Goal: Task Accomplishment & Management: Use online tool/utility

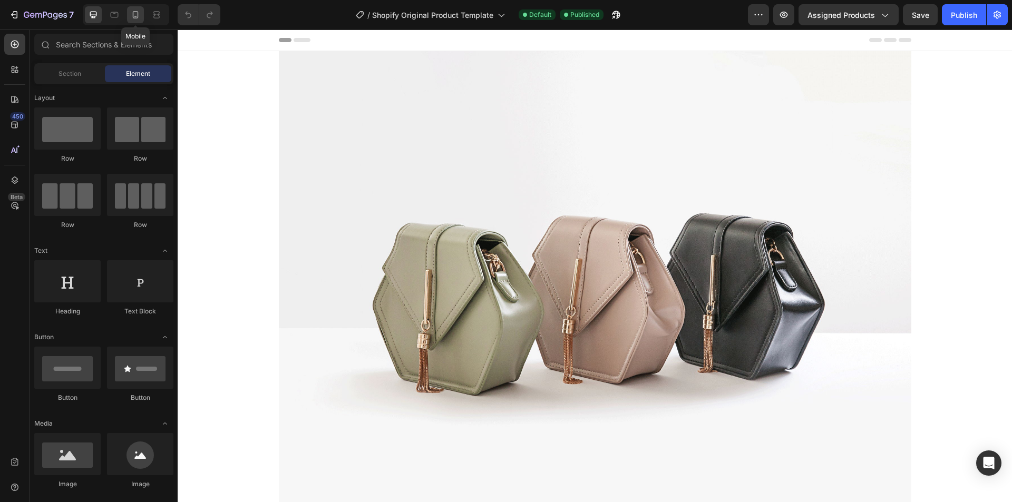
click at [140, 15] on icon at bounding box center [135, 14] width 11 height 11
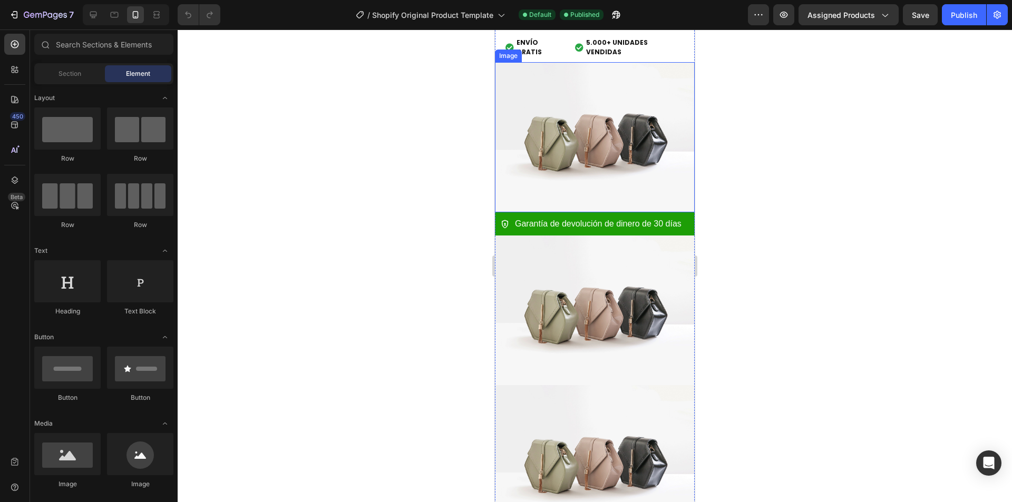
scroll to position [632, 0]
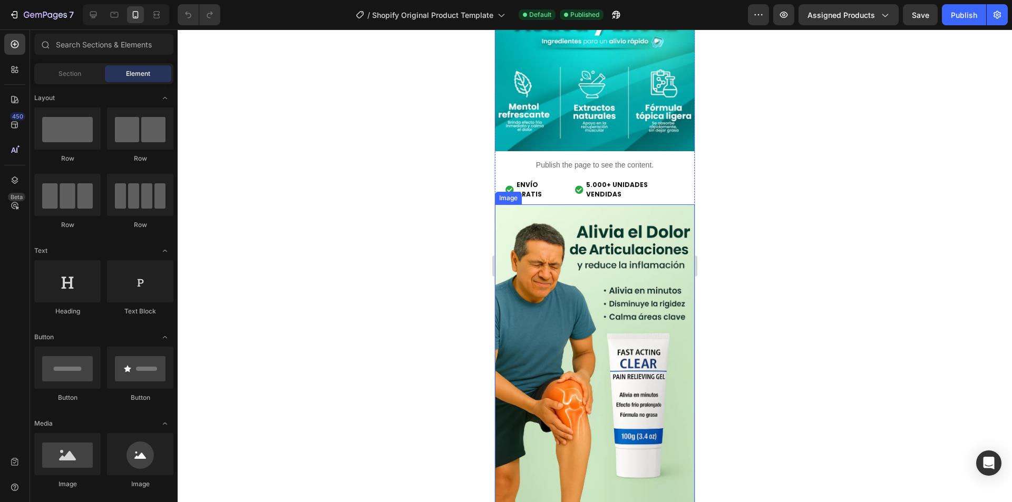
click at [602, 264] on img at bounding box center [595, 354] width 200 height 300
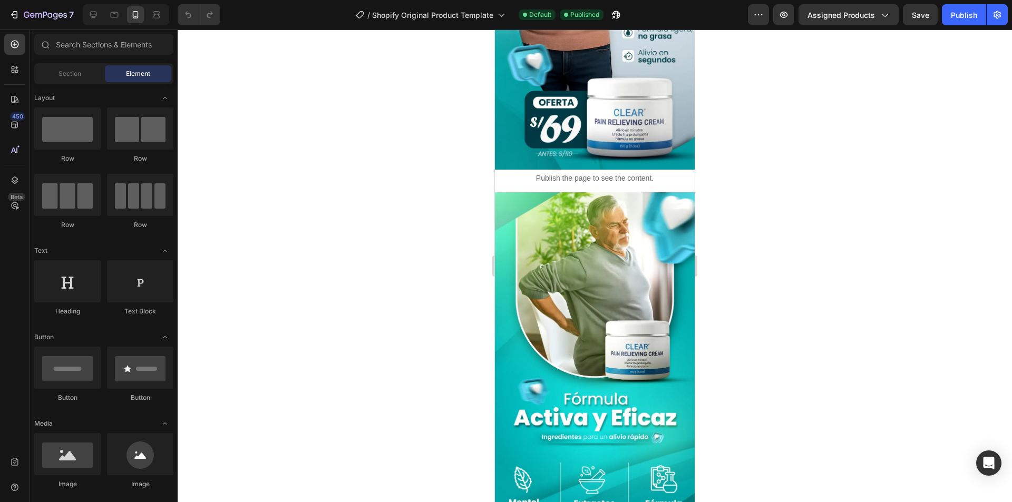
scroll to position [0, 0]
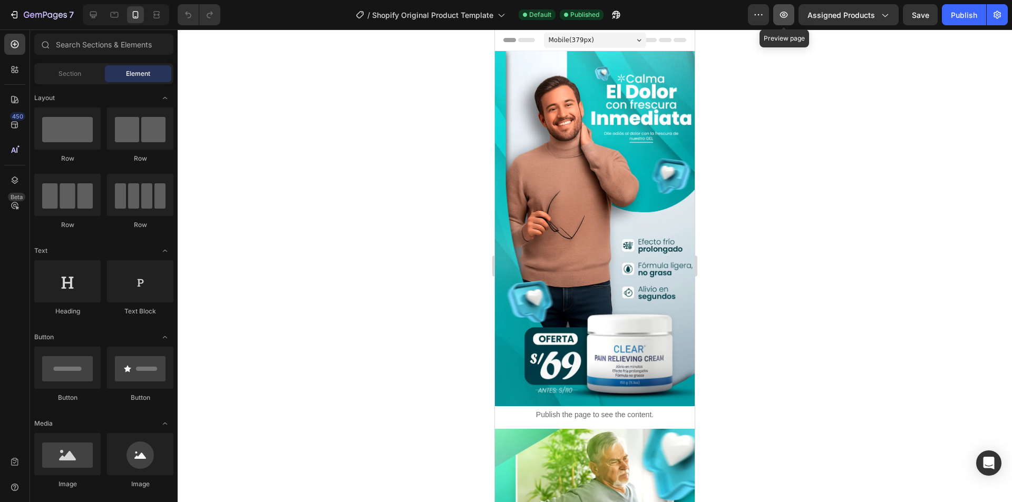
click at [782, 11] on icon "button" at bounding box center [783, 14] width 11 height 11
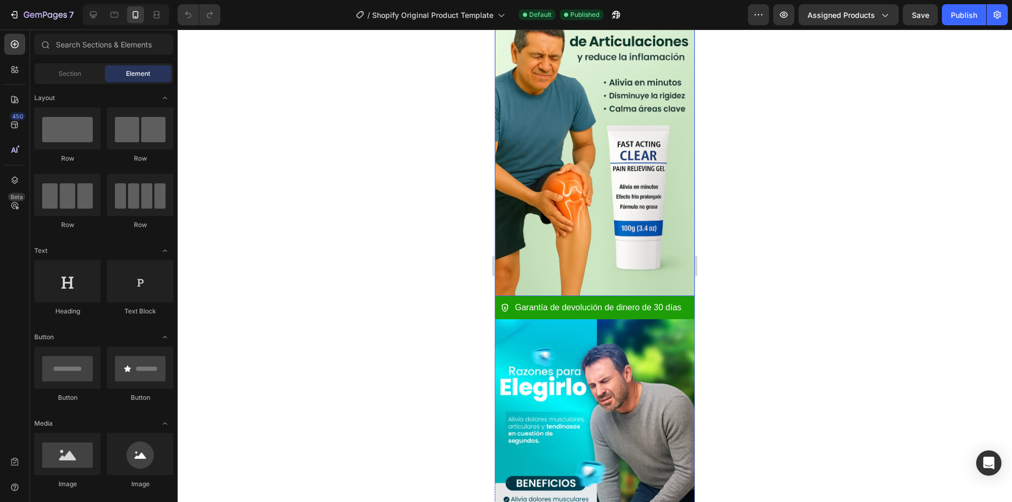
scroll to position [843, 0]
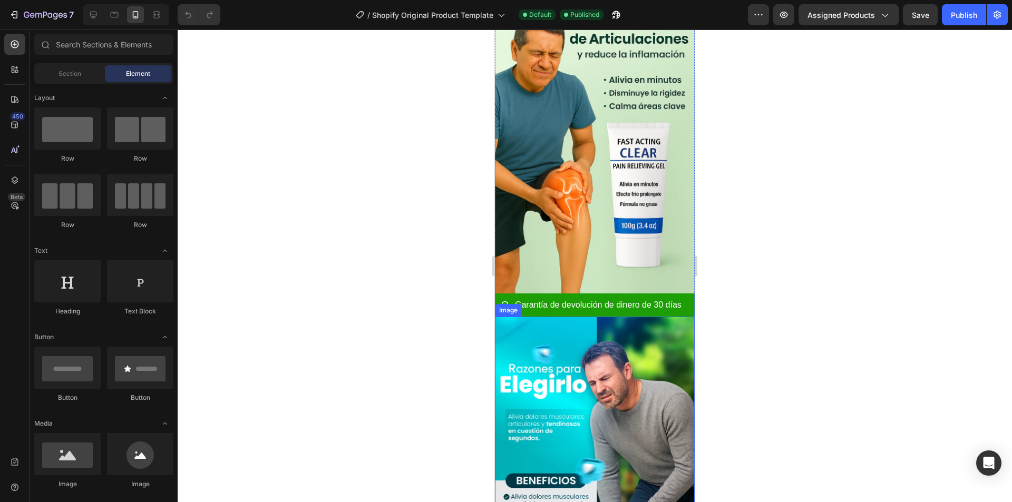
click at [570, 348] on img at bounding box center [595, 494] width 200 height 355
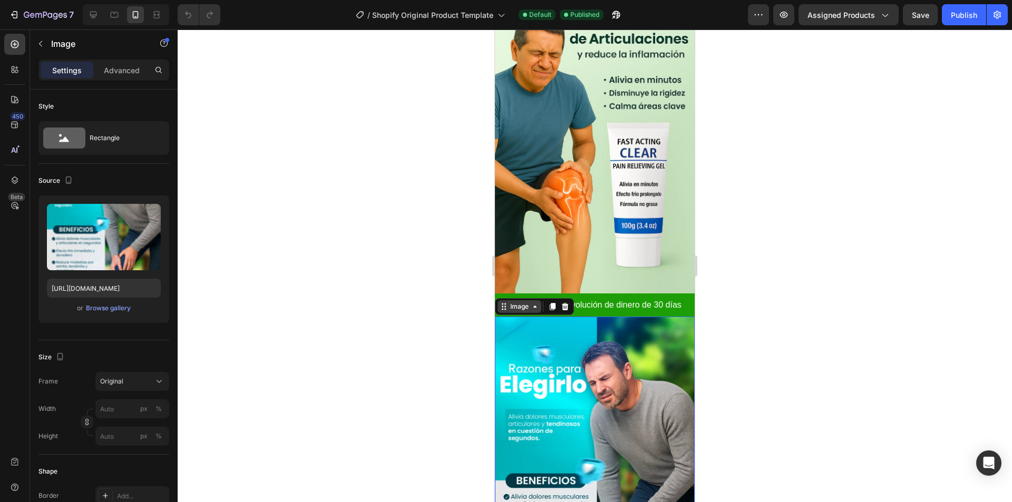
click at [537, 302] on icon at bounding box center [535, 306] width 8 height 8
click at [555, 344] on img at bounding box center [595, 494] width 200 height 355
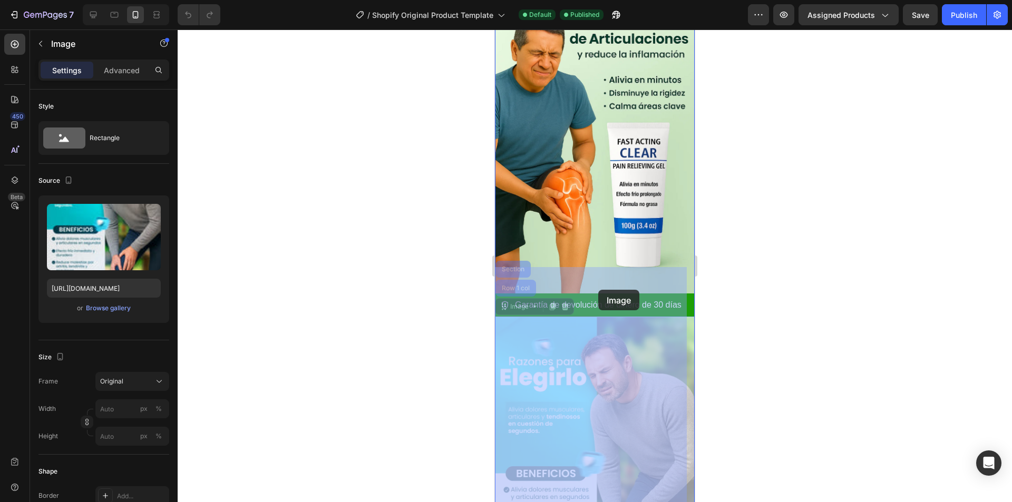
drag, startPoint x: 593, startPoint y: 345, endPoint x: 598, endPoint y: 289, distance: 56.6
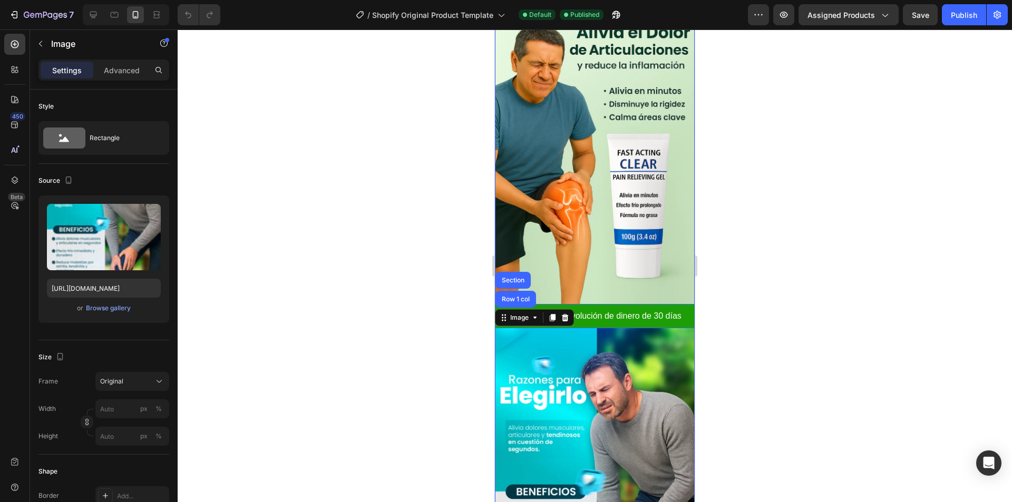
scroll to position [632, 0]
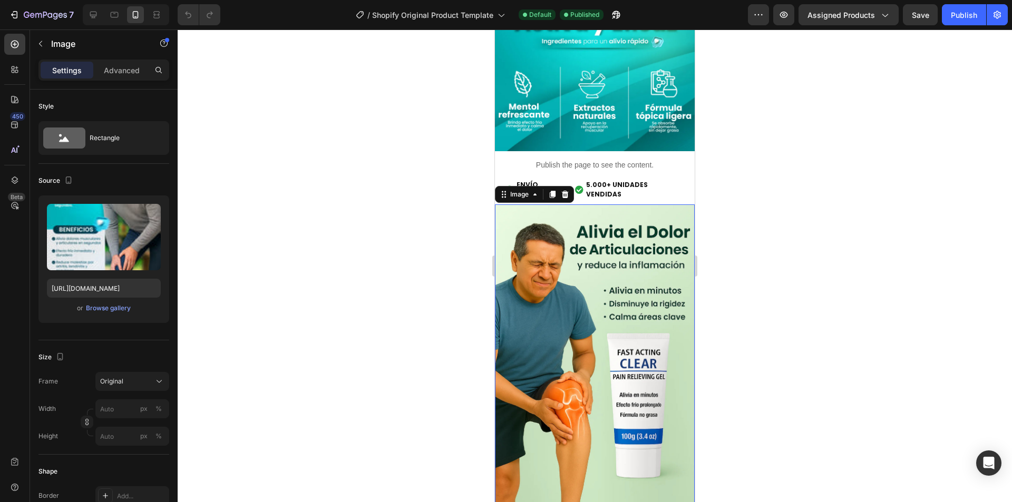
click at [588, 254] on img at bounding box center [595, 354] width 200 height 300
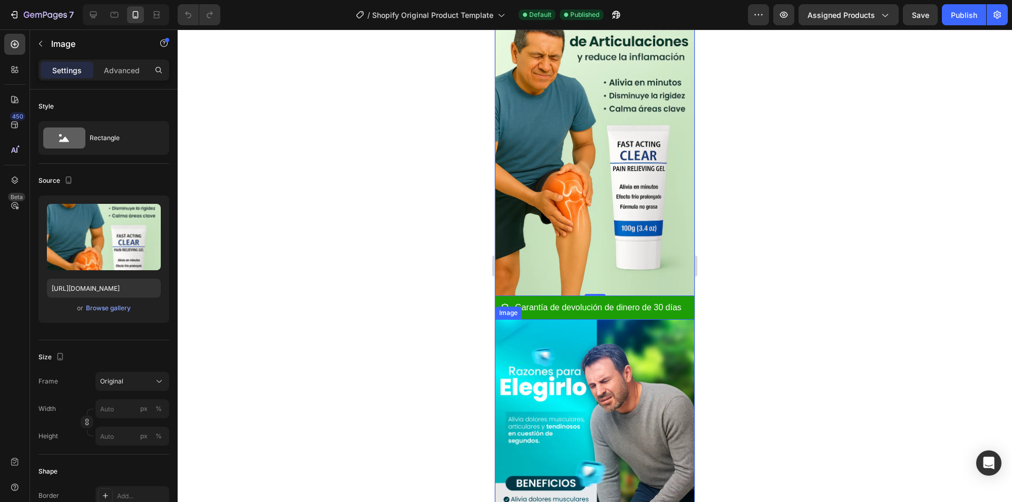
scroll to position [843, 0]
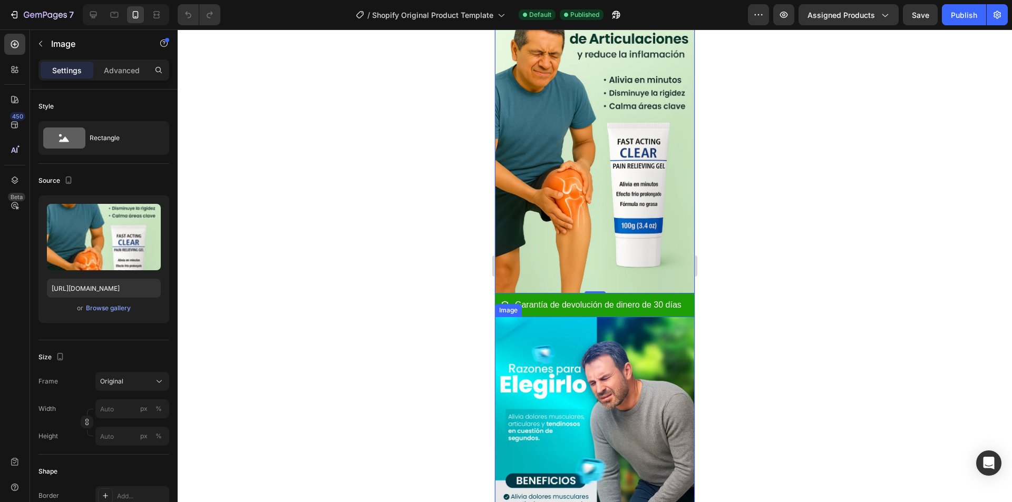
click at [578, 358] on img at bounding box center [595, 494] width 200 height 355
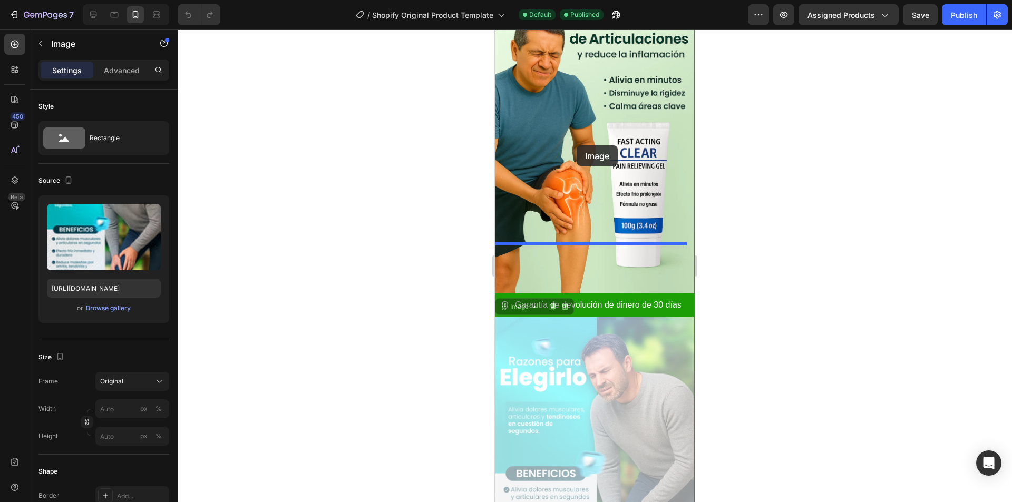
drag, startPoint x: 564, startPoint y: 373, endPoint x: 576, endPoint y: 145, distance: 227.5
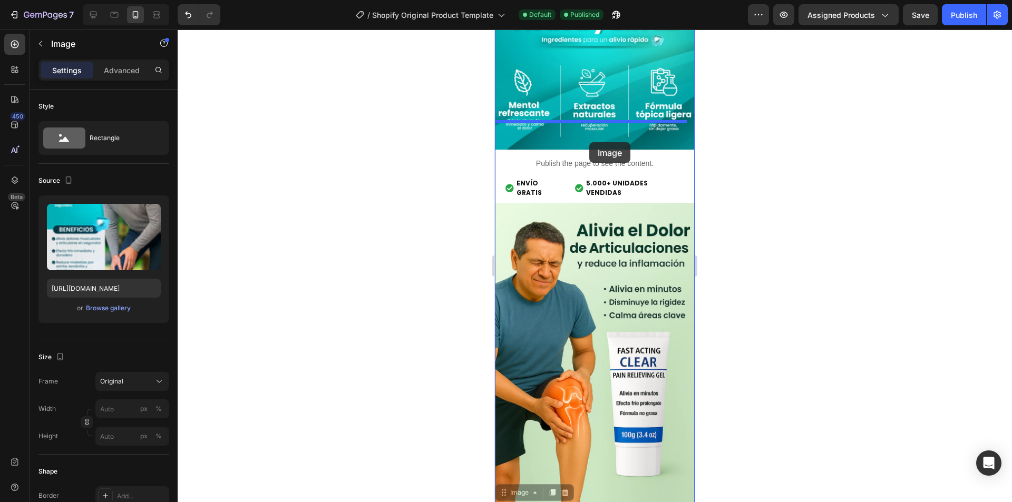
scroll to position [632, 0]
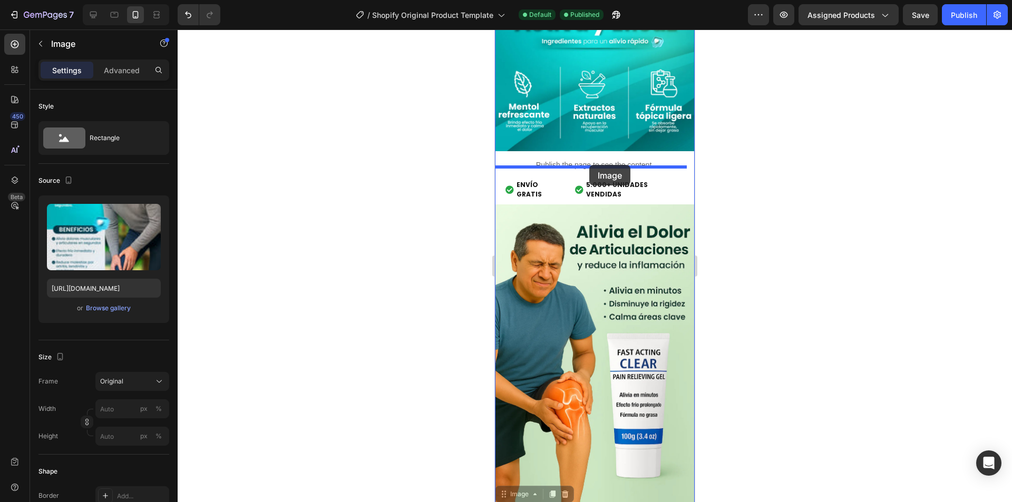
drag, startPoint x: 585, startPoint y: 347, endPoint x: 589, endPoint y: 165, distance: 181.8
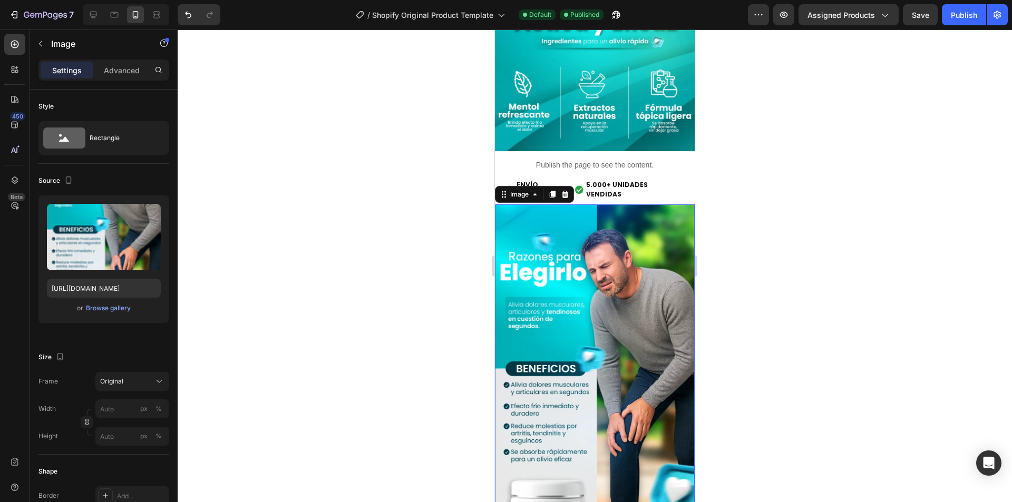
click at [752, 241] on div at bounding box center [595, 266] width 834 height 473
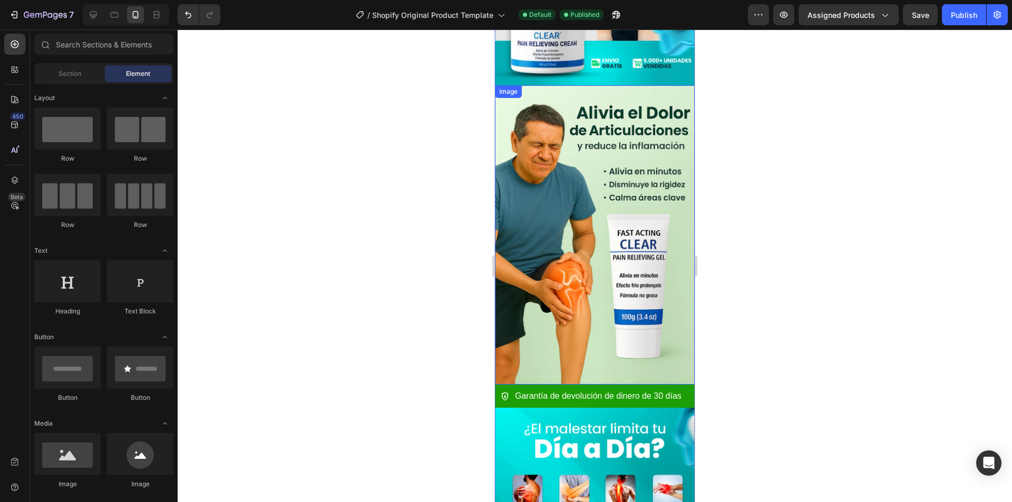
scroll to position [1001, 0]
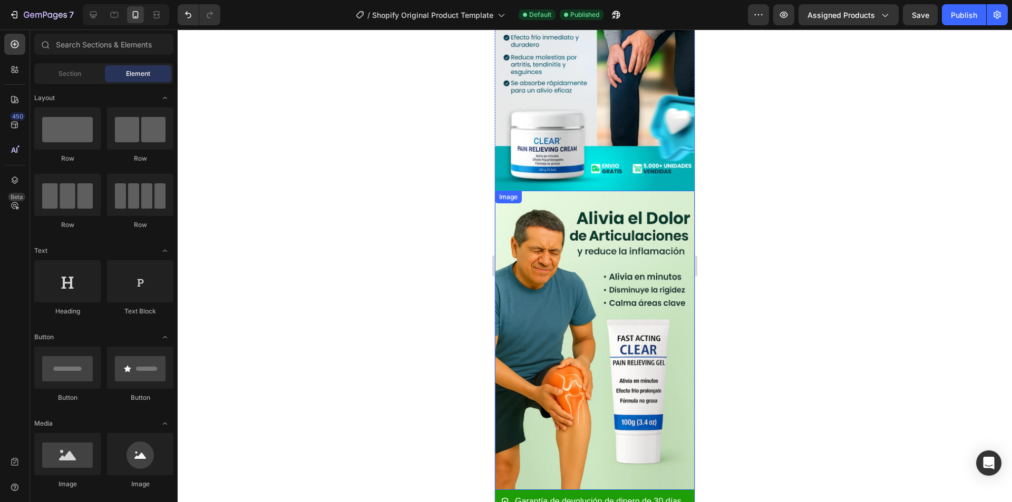
click at [613, 250] on img at bounding box center [595, 341] width 200 height 300
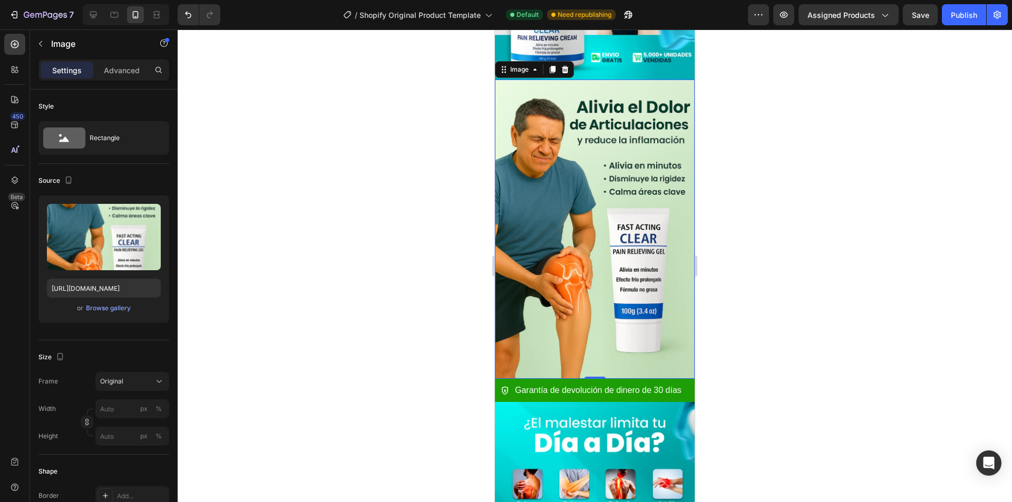
scroll to position [1107, 0]
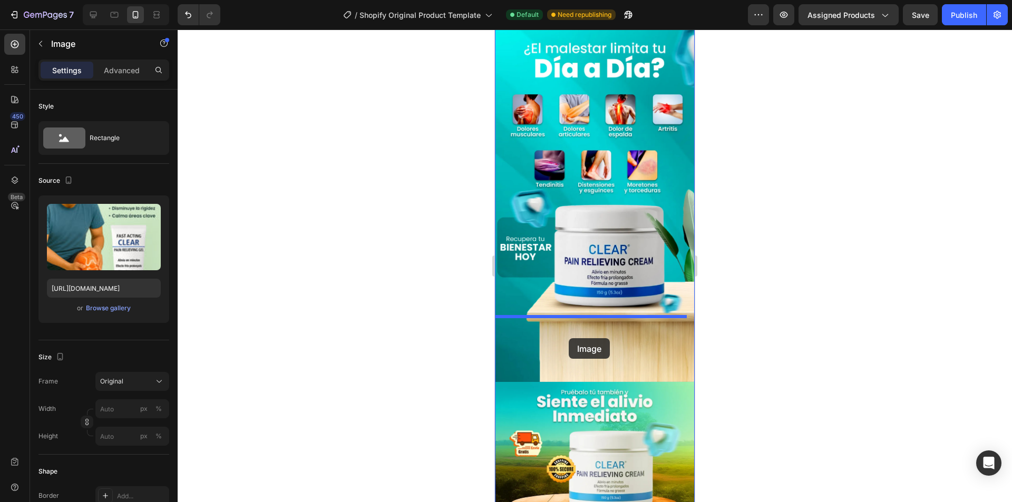
drag, startPoint x: 582, startPoint y: 174, endPoint x: 567, endPoint y: 328, distance: 154.0
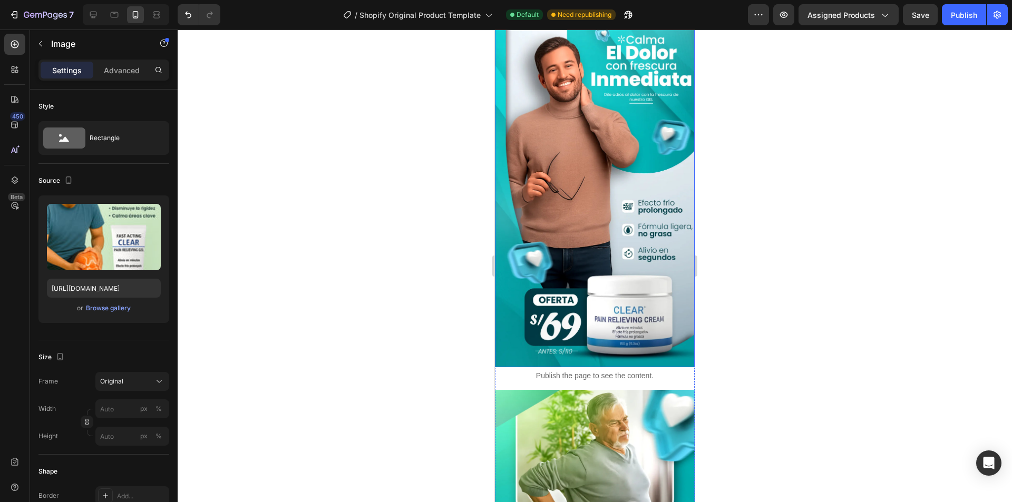
scroll to position [0, 0]
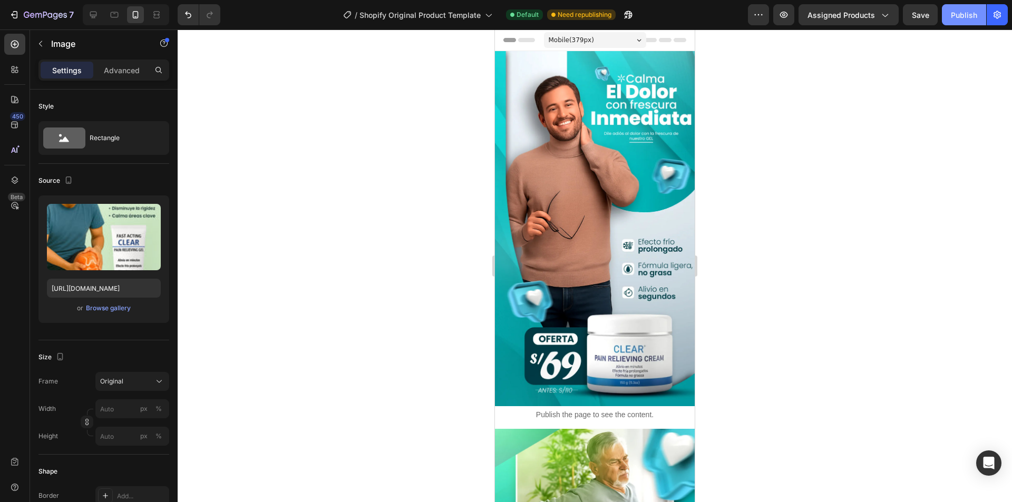
click at [968, 17] on div "Publish" at bounding box center [964, 14] width 26 height 11
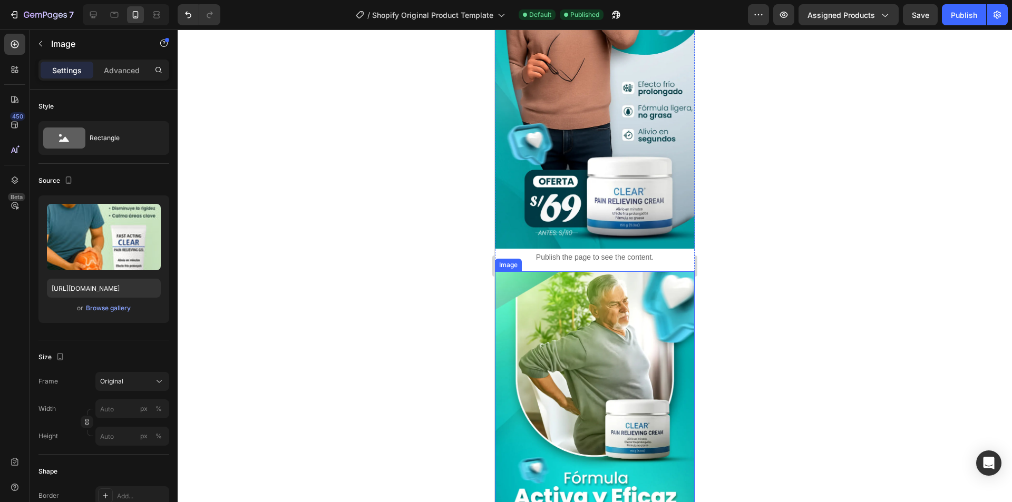
scroll to position [158, 0]
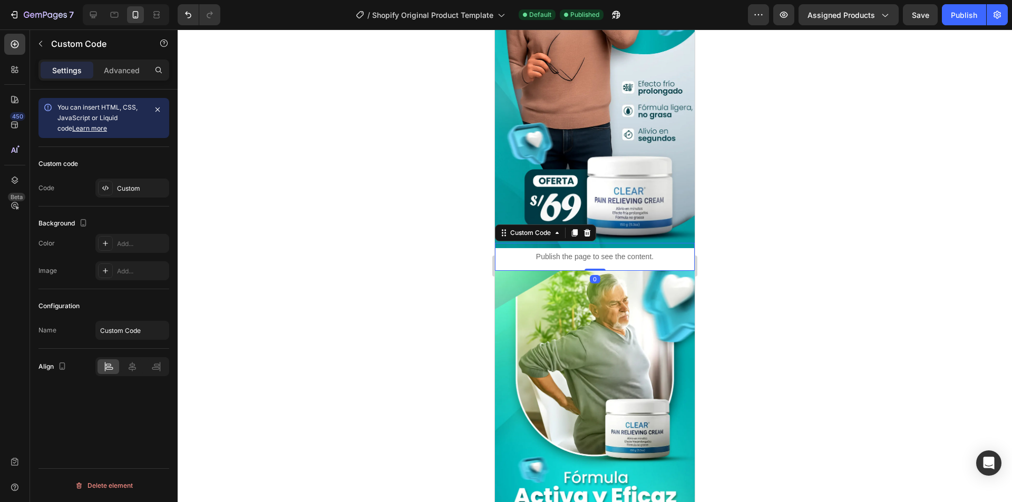
click at [593, 251] on p "Publish the page to see the content." at bounding box center [595, 256] width 200 height 11
click at [576, 229] on icon at bounding box center [575, 232] width 6 height 7
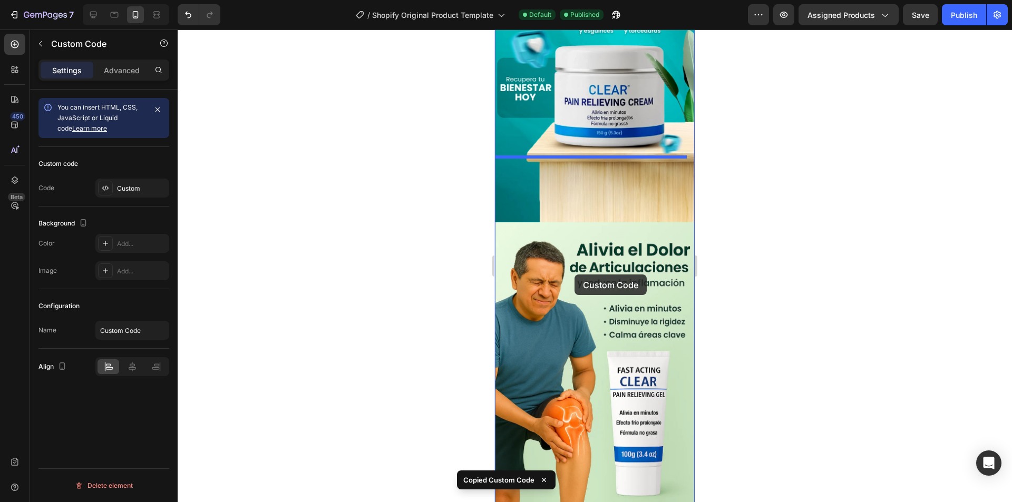
scroll to position [1528, 0]
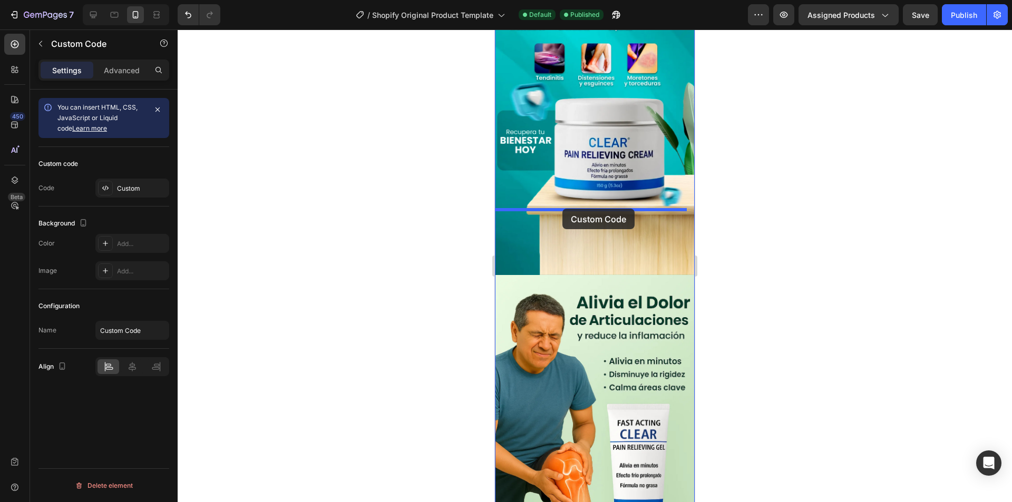
drag, startPoint x: 542, startPoint y: 263, endPoint x: 562, endPoint y: 209, distance: 58.3
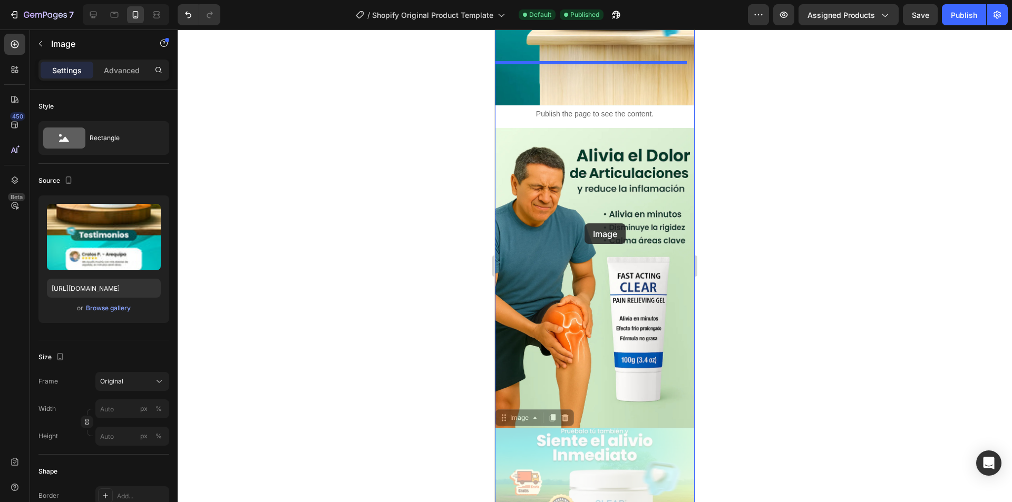
scroll to position [1400, 0]
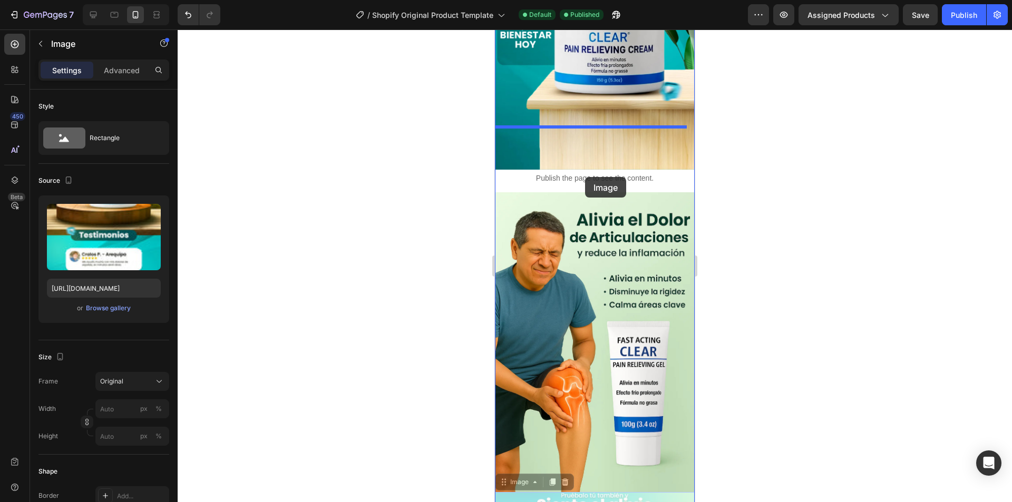
drag, startPoint x: 582, startPoint y: 382, endPoint x: 585, endPoint y: 177, distance: 205.0
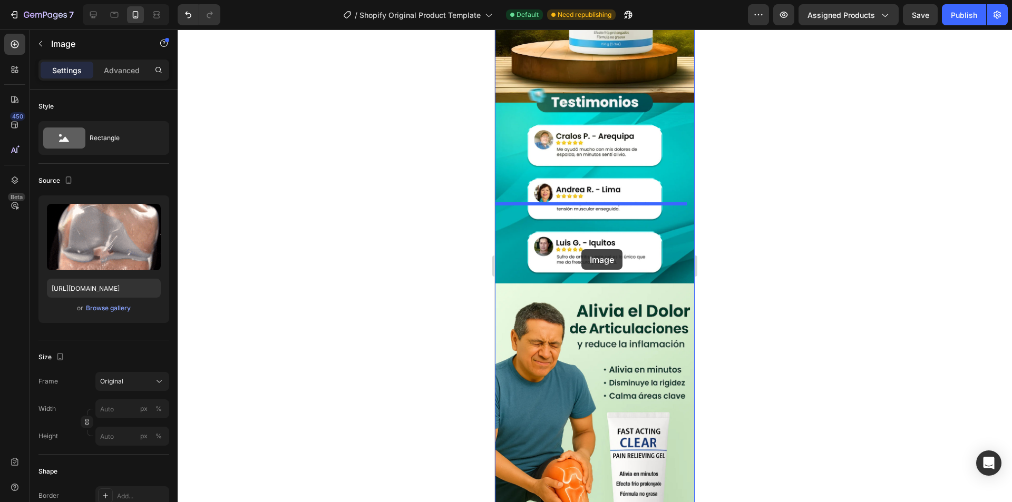
scroll to position [1663, 0]
drag, startPoint x: 584, startPoint y: 356, endPoint x: 571, endPoint y: 222, distance: 135.0
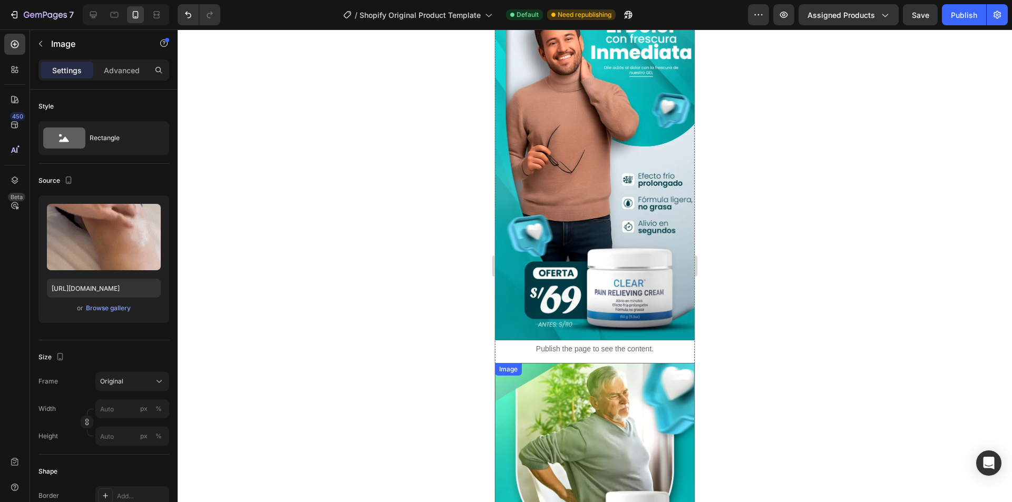
scroll to position [0, 0]
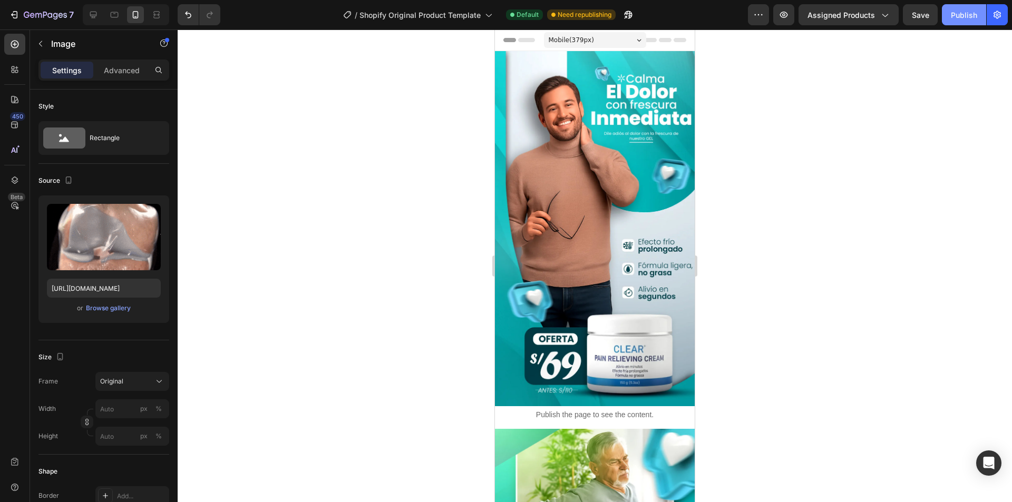
click at [974, 19] on div "Publish" at bounding box center [964, 14] width 26 height 11
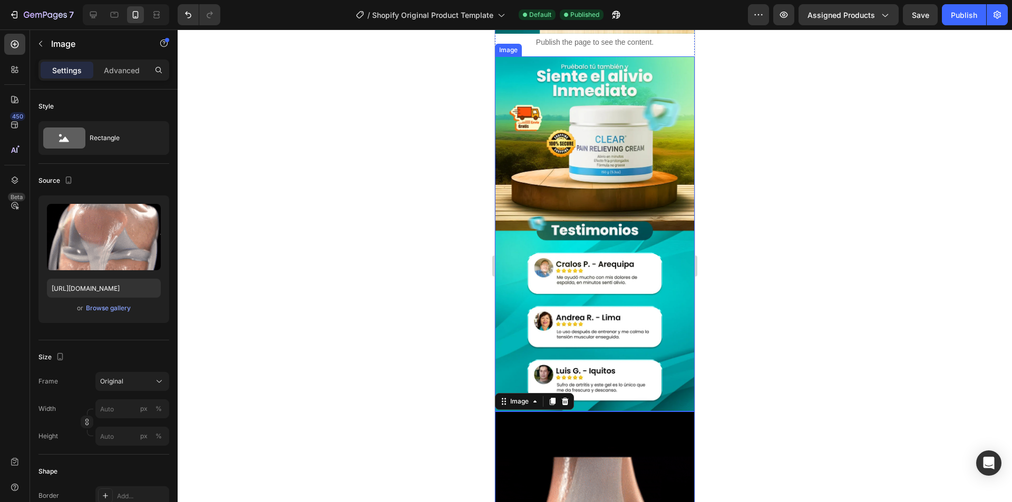
scroll to position [1739, 0]
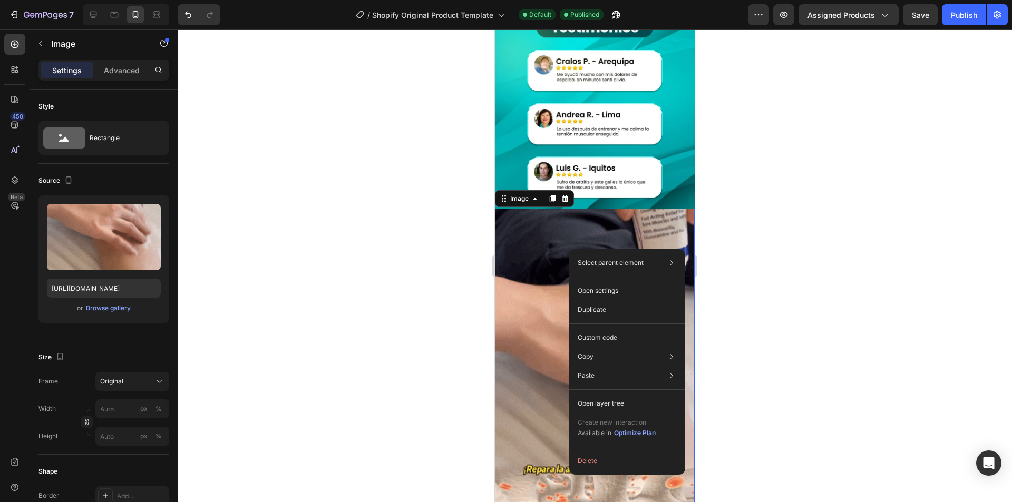
click at [853, 248] on div at bounding box center [595, 266] width 834 height 473
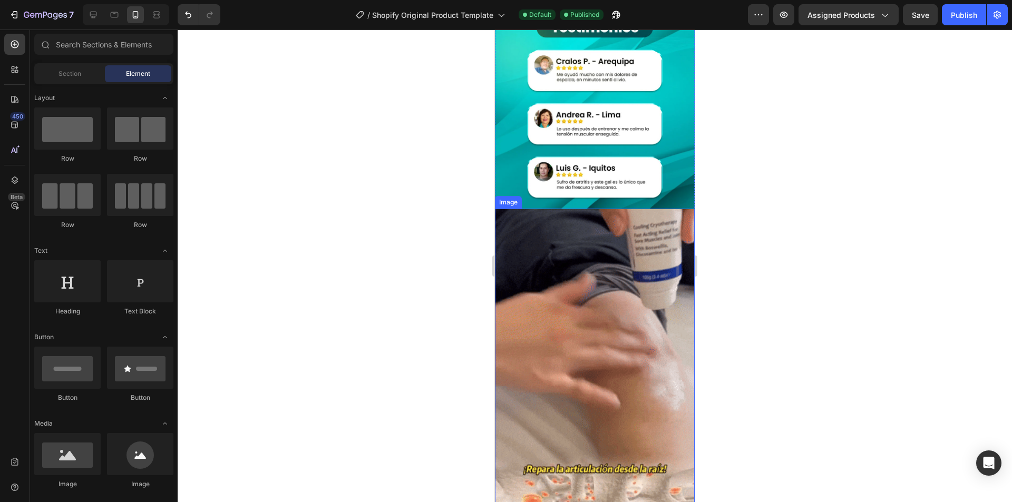
scroll to position [1633, 0]
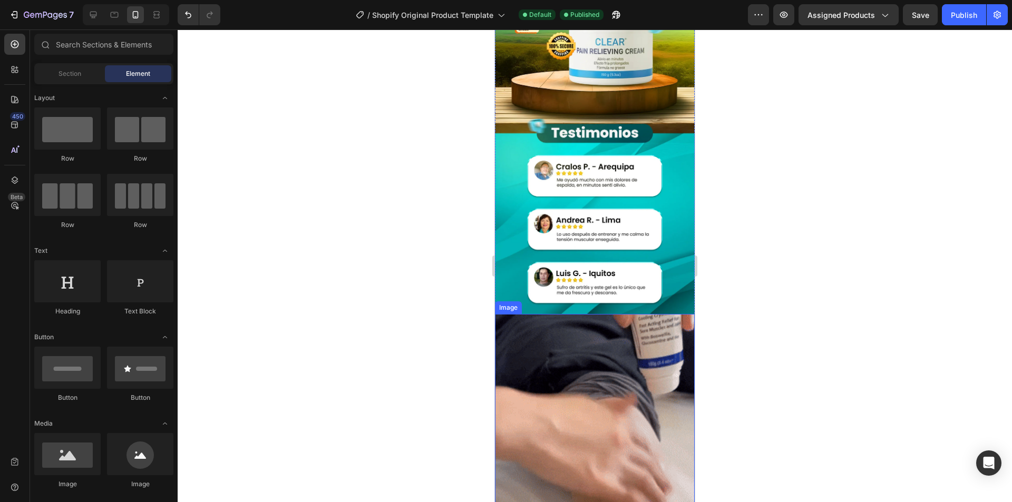
click at [583, 314] on img at bounding box center [595, 491] width 200 height 355
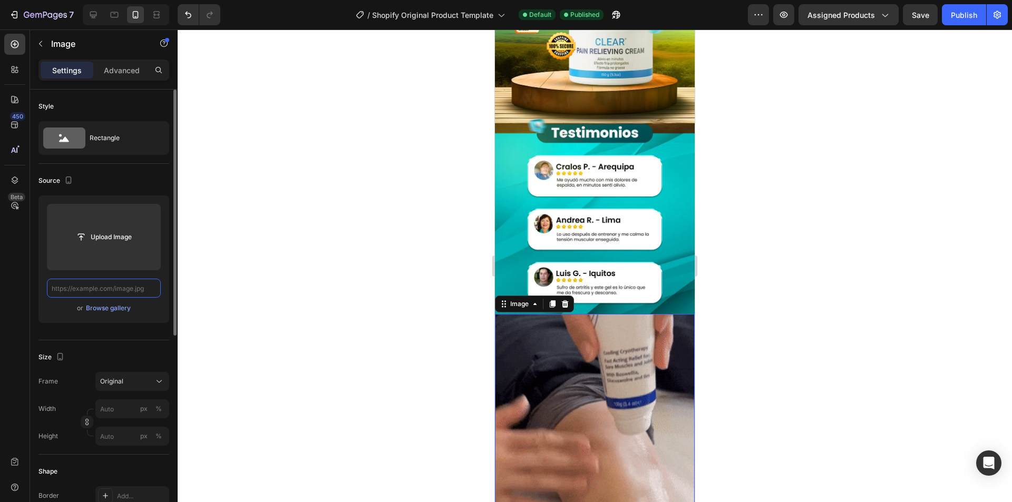
scroll to position [0, 0]
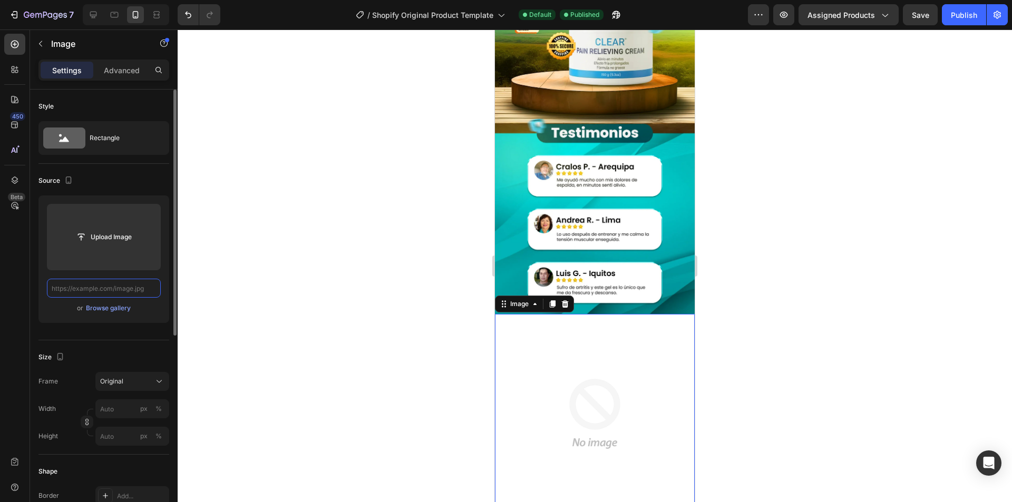
paste input "[URL][DOMAIN_NAME]"
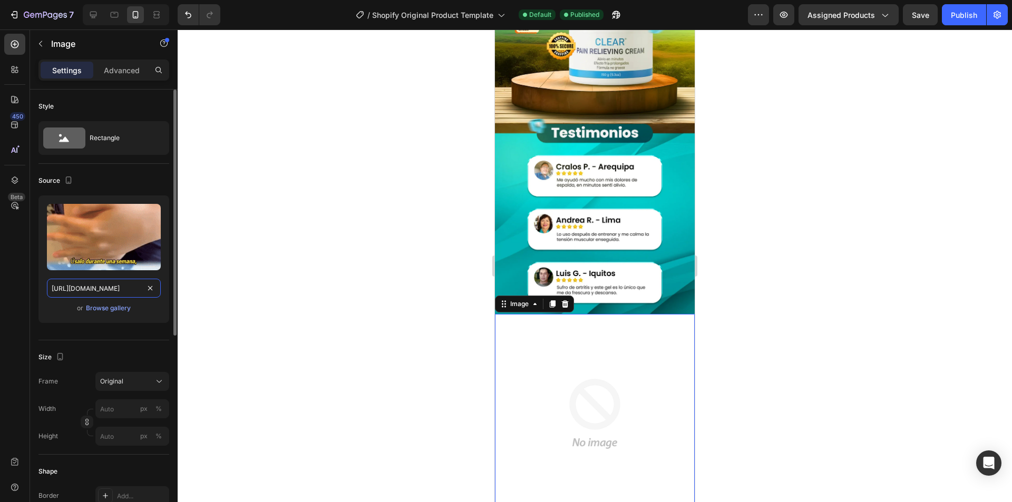
scroll to position [0, 535]
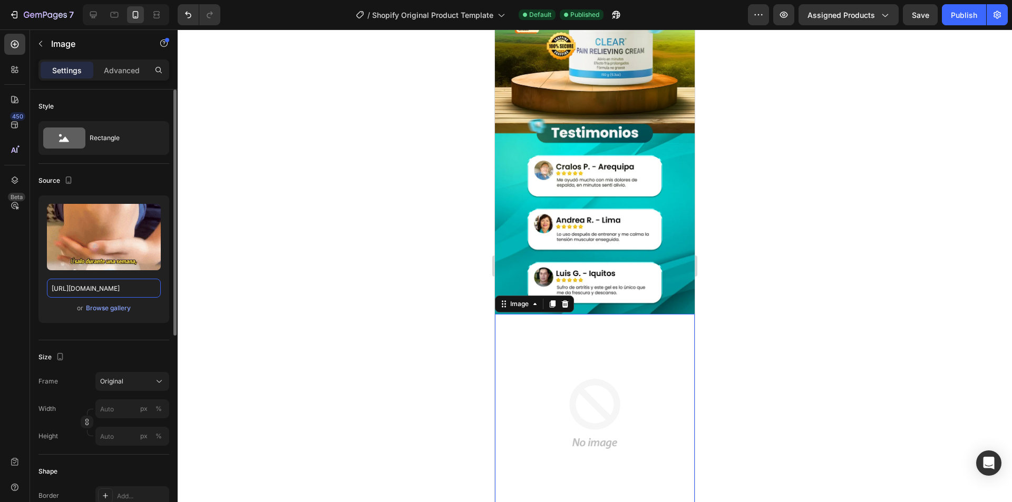
type input "[URL][DOMAIN_NAME]"
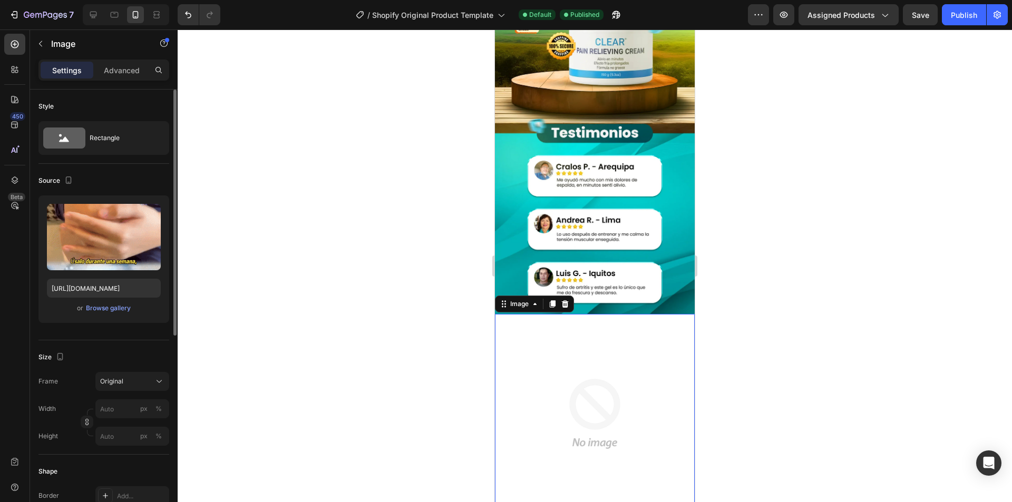
click at [43, 302] on div "Upload Image [URL][DOMAIN_NAME] or Browse gallery" at bounding box center [103, 259] width 131 height 128
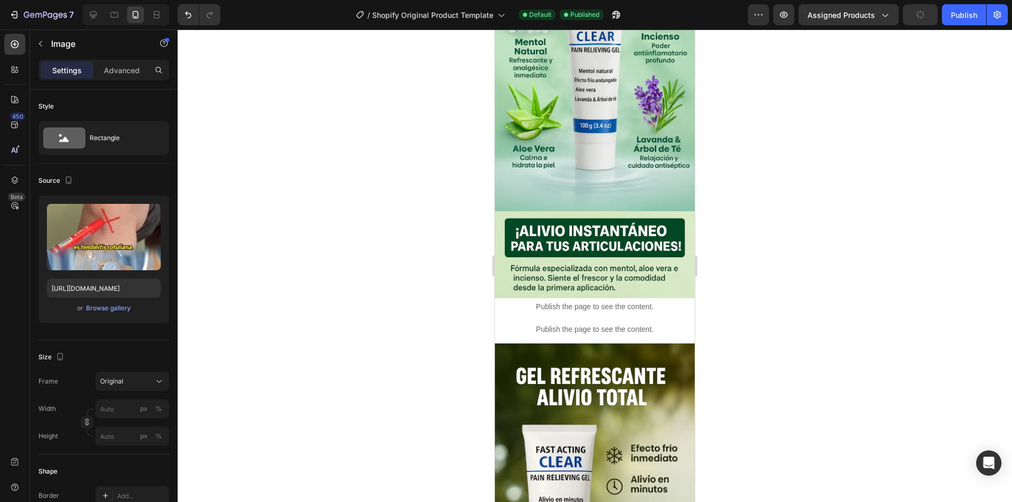
scroll to position [2687, 0]
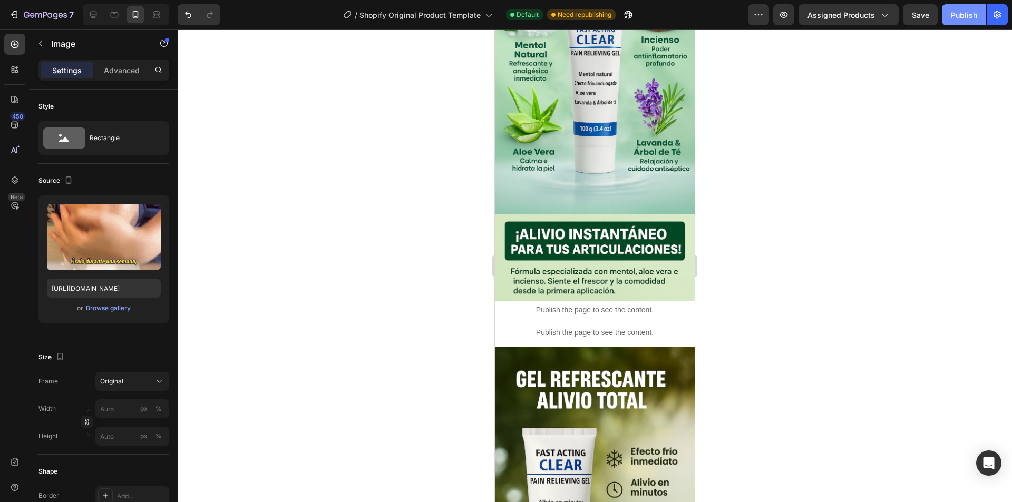
click at [952, 15] on div "Publish" at bounding box center [964, 14] width 26 height 11
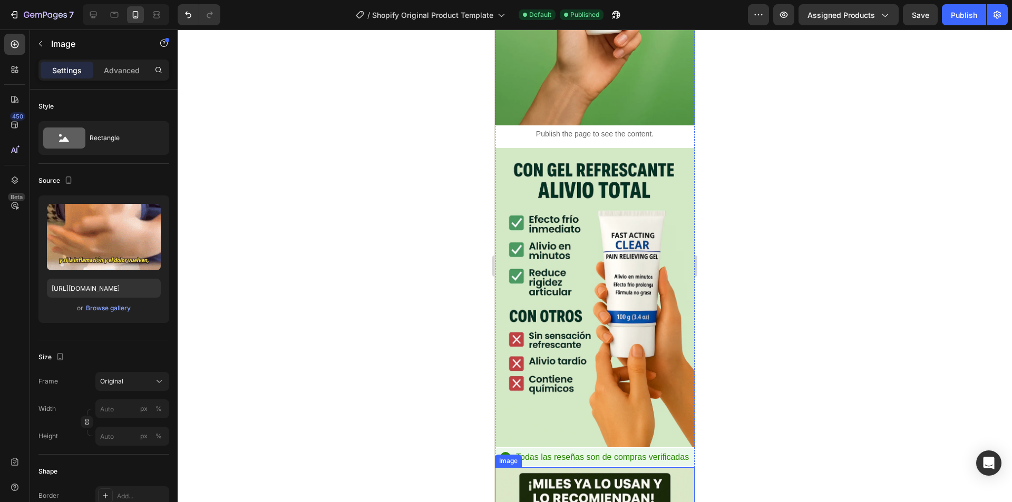
scroll to position [3721, 0]
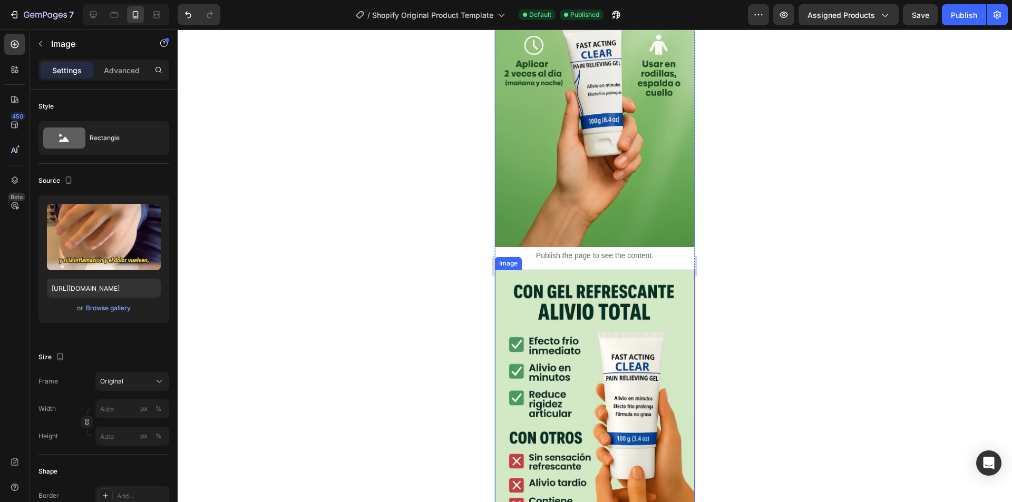
click at [616, 292] on img at bounding box center [595, 420] width 200 height 300
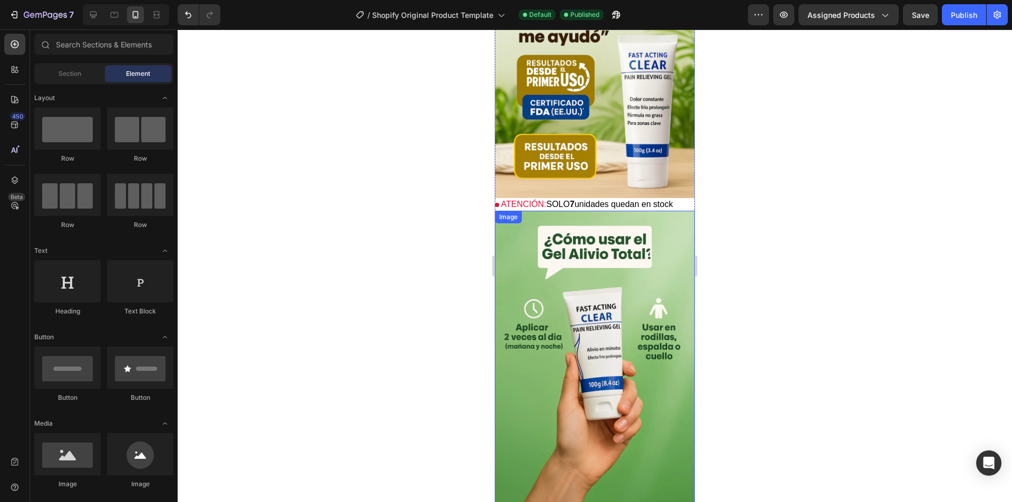
click at [607, 211] on img at bounding box center [595, 361] width 200 height 300
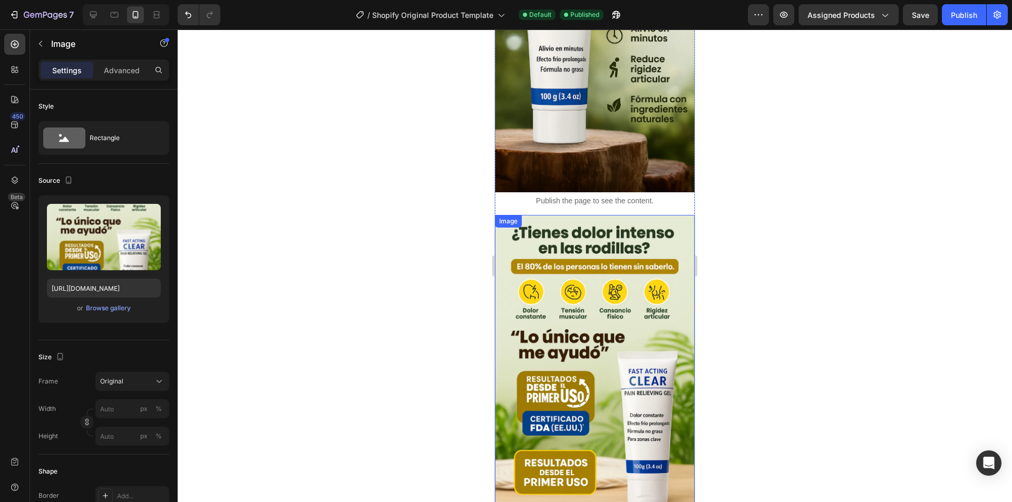
click at [595, 215] on img at bounding box center [595, 365] width 200 height 300
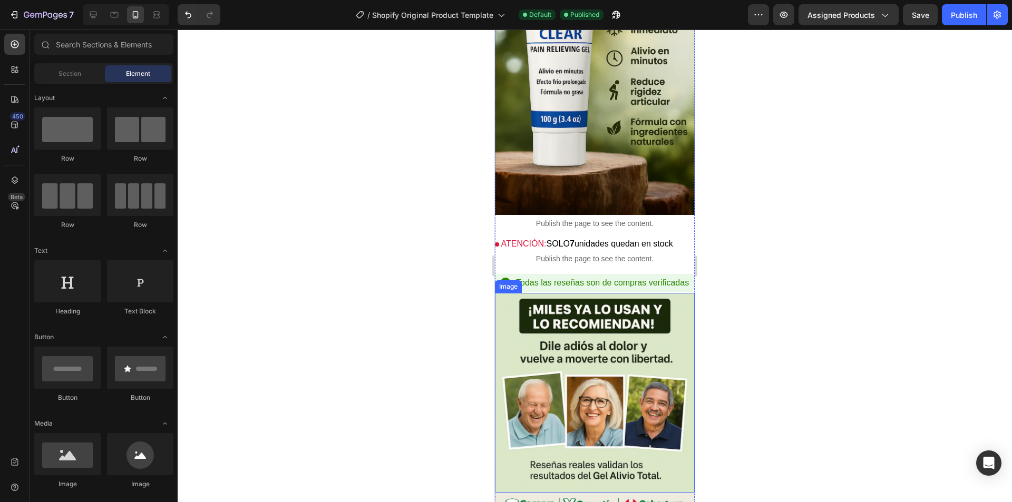
scroll to position [2878, 0]
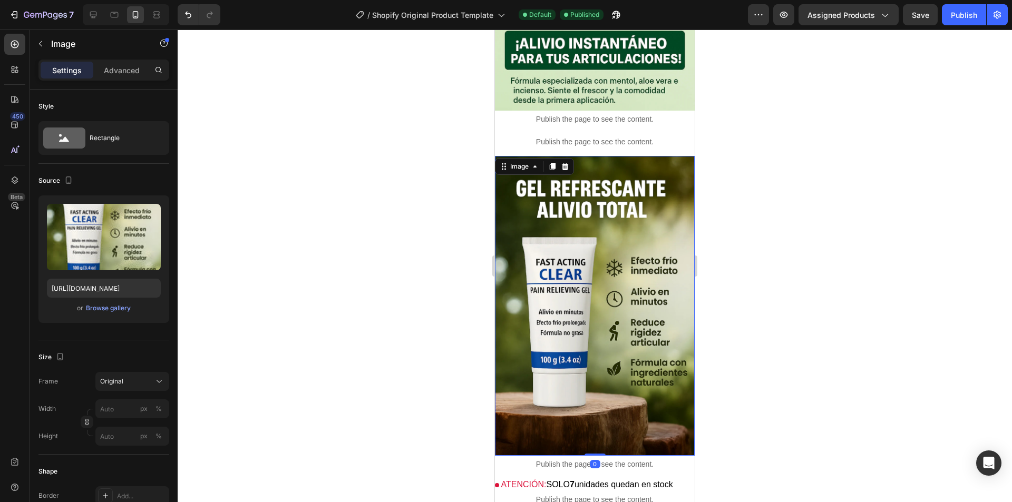
click at [591, 220] on img at bounding box center [595, 306] width 200 height 300
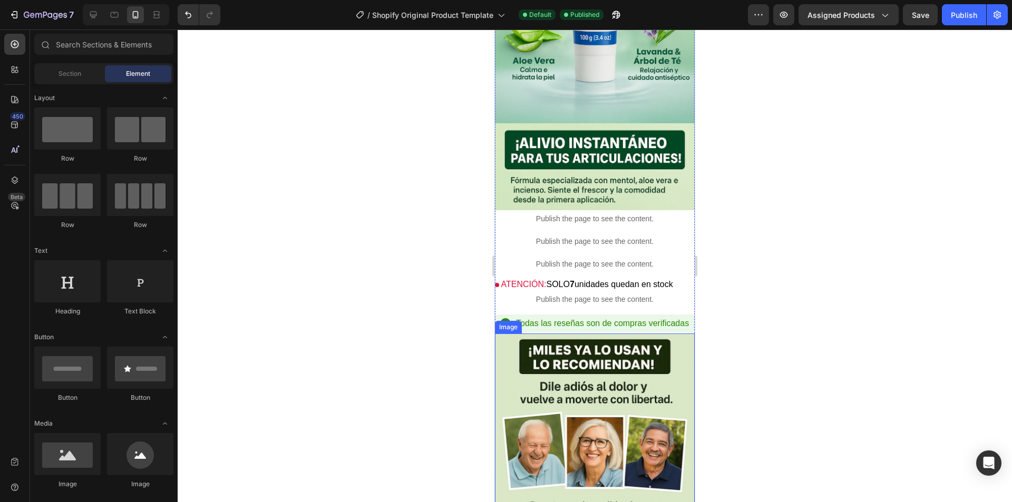
scroll to position [2667, 0]
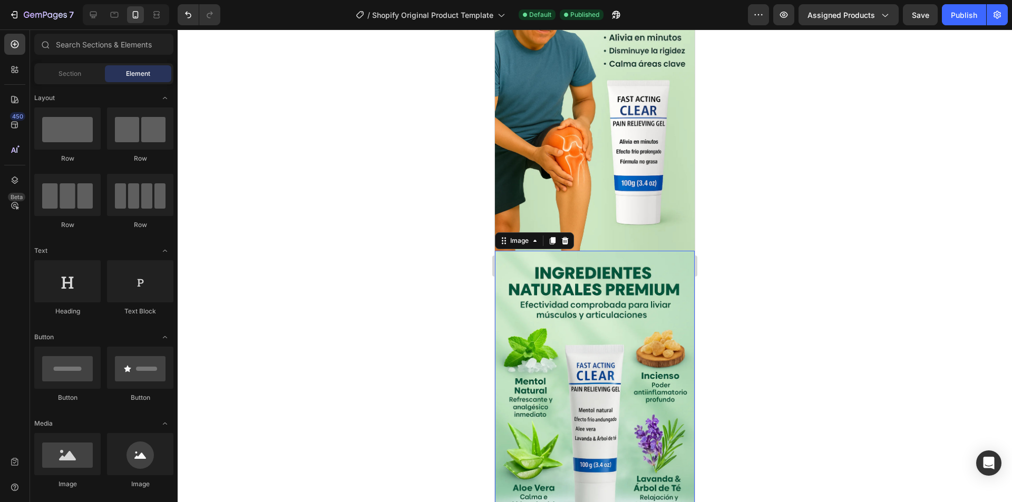
click at [600, 251] on img at bounding box center [595, 401] width 200 height 300
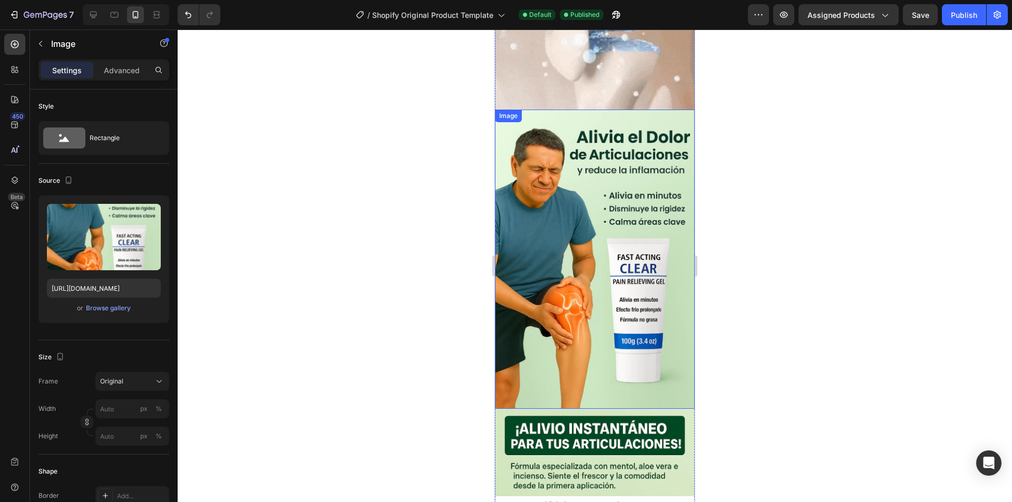
click at [586, 169] on img at bounding box center [595, 260] width 200 height 300
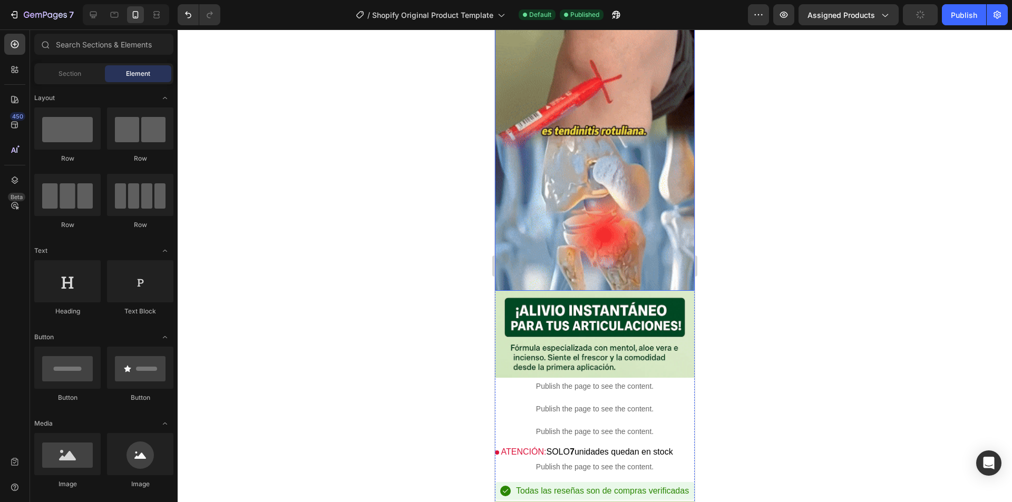
scroll to position [2063, 0]
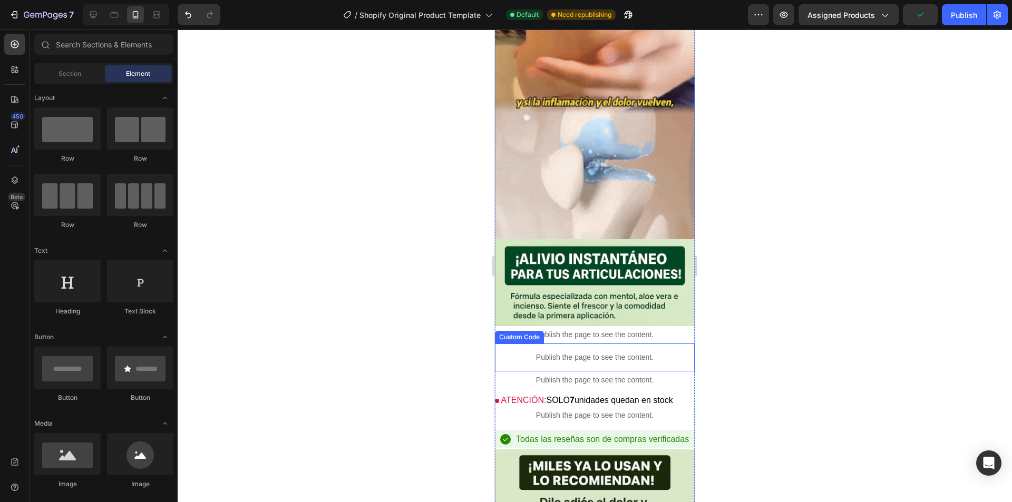
click at [558, 352] on p "Publish the page to see the content." at bounding box center [595, 357] width 200 height 11
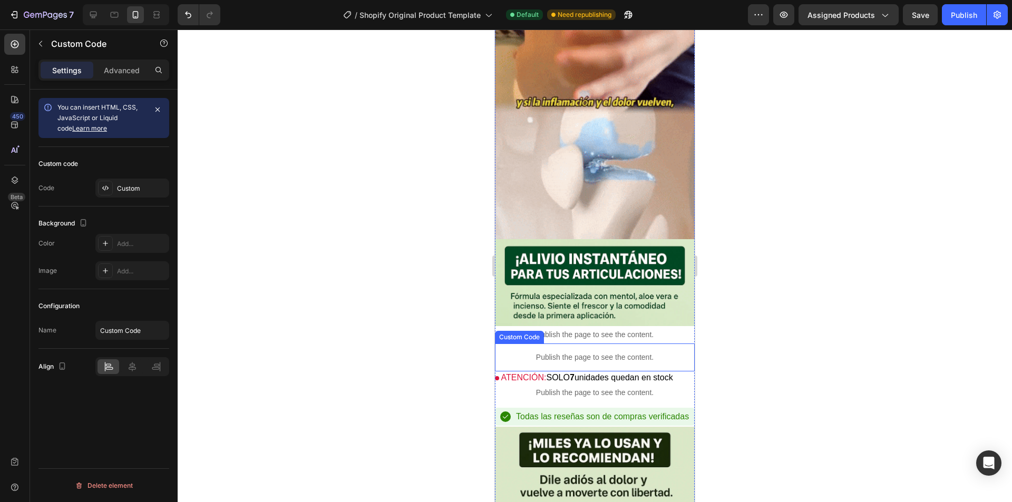
click at [559, 352] on p "Publish the page to see the content." at bounding box center [595, 357] width 200 height 11
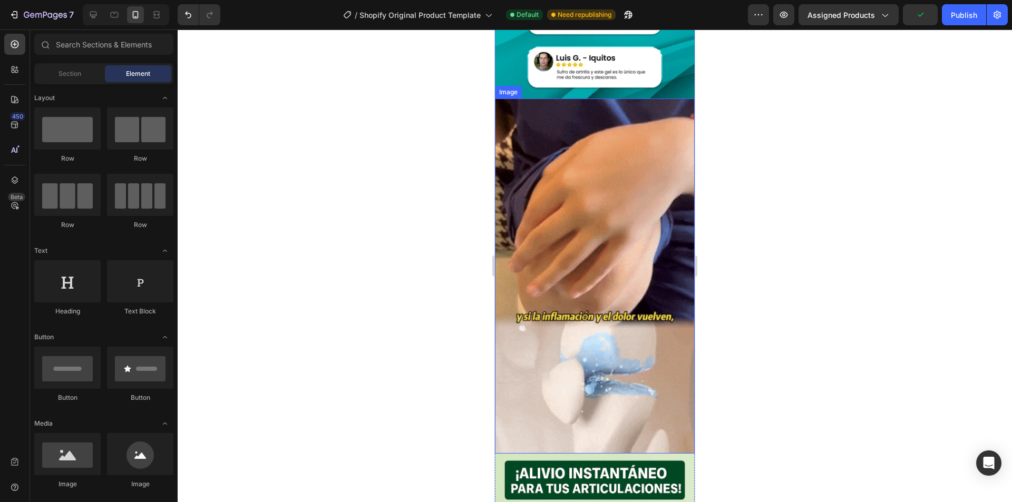
scroll to position [1958, 0]
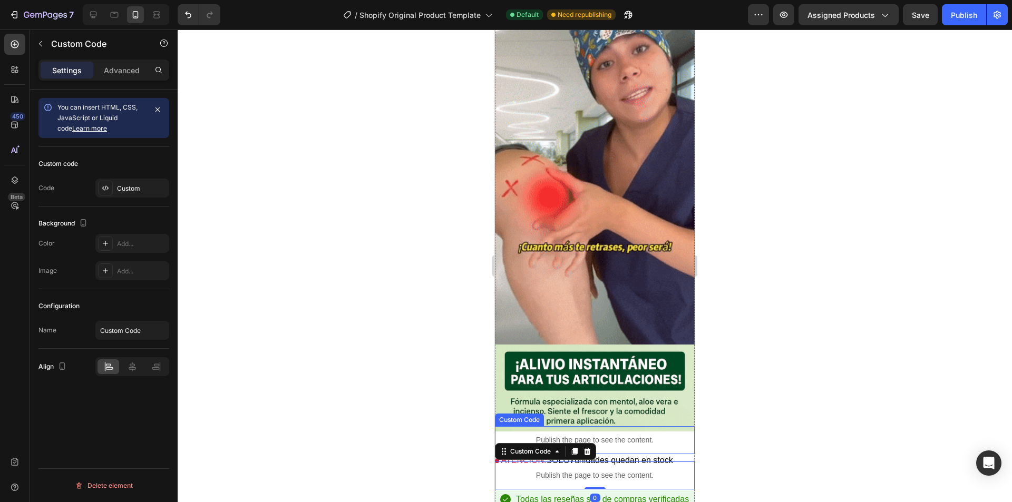
click at [631, 426] on div "Publish the page to see the content." at bounding box center [595, 440] width 200 height 28
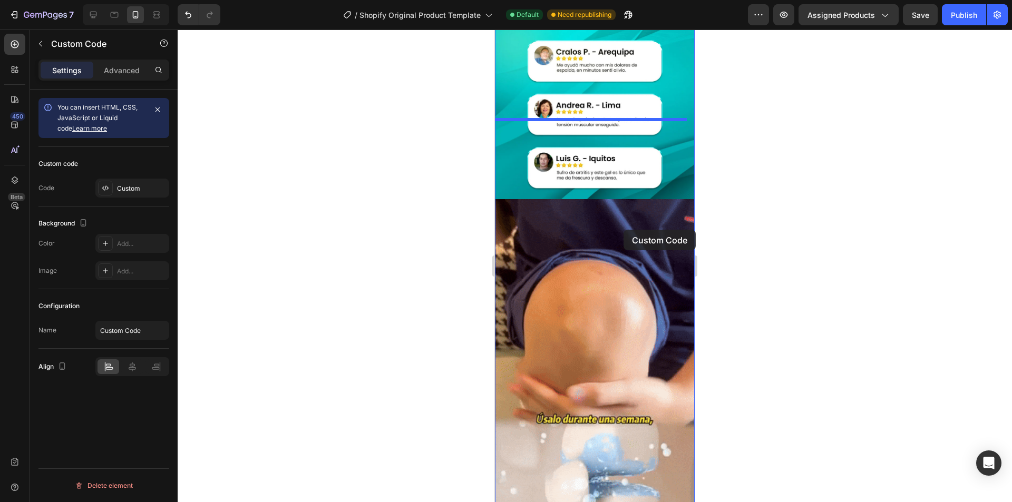
scroll to position [1747, 0]
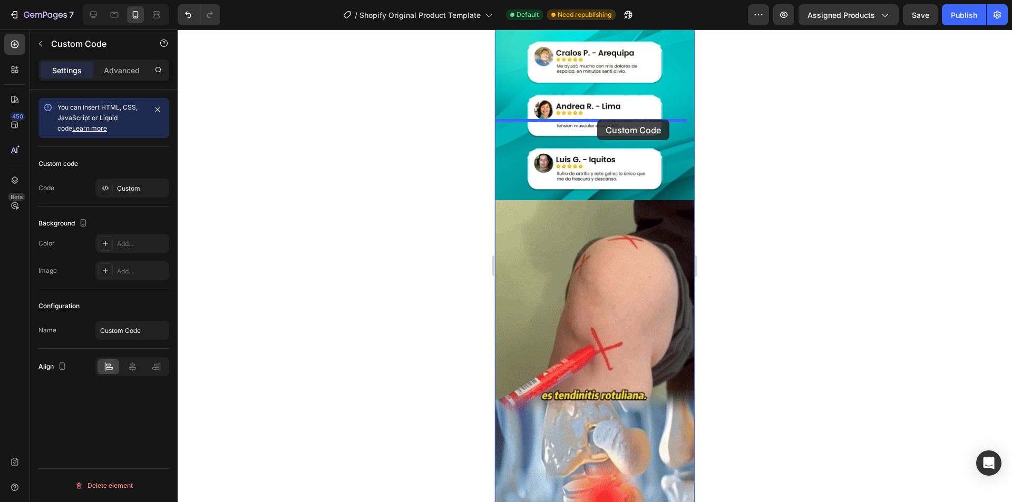
drag, startPoint x: 629, startPoint y: 361, endPoint x: 597, endPoint y: 120, distance: 243.9
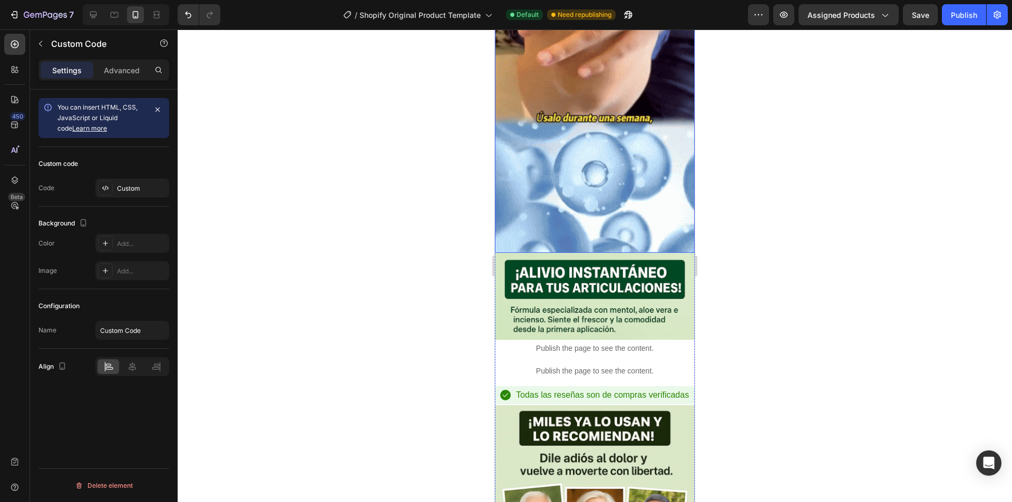
scroll to position [2063, 0]
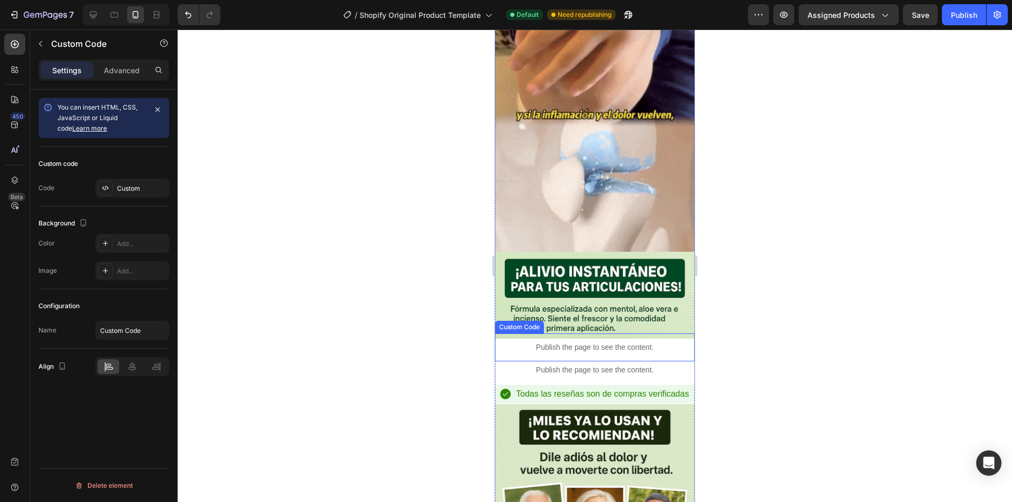
click at [599, 342] on p "Publish the page to see the content." at bounding box center [595, 347] width 200 height 11
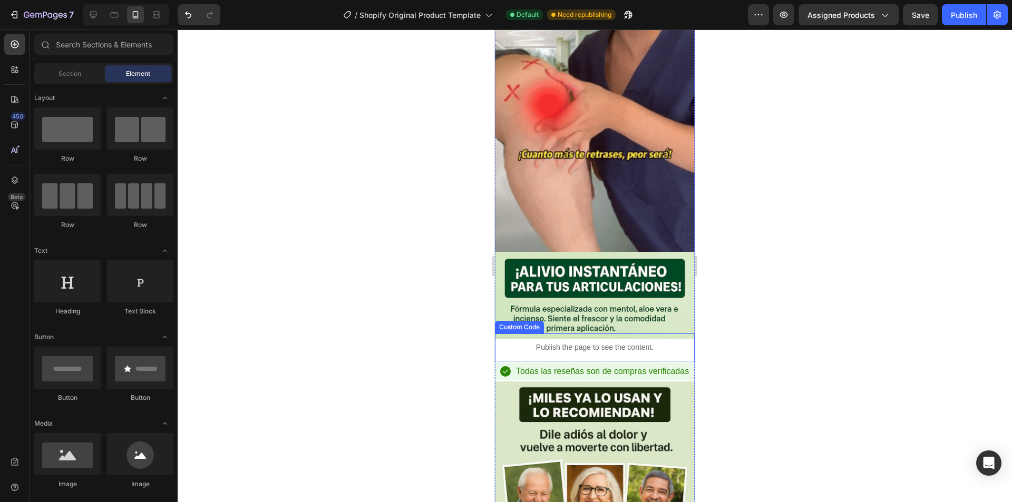
click at [609, 334] on div "Publish the page to see the content." at bounding box center [595, 348] width 200 height 28
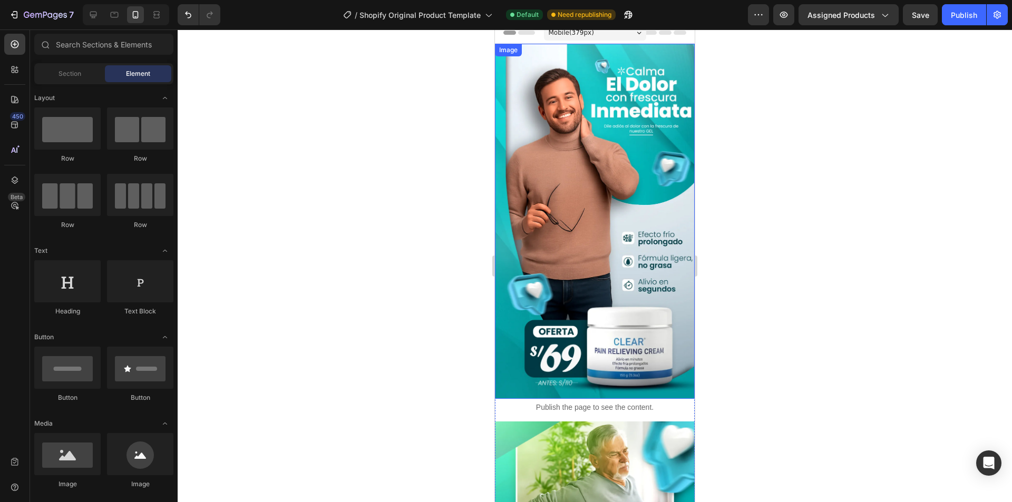
scroll to position [0, 0]
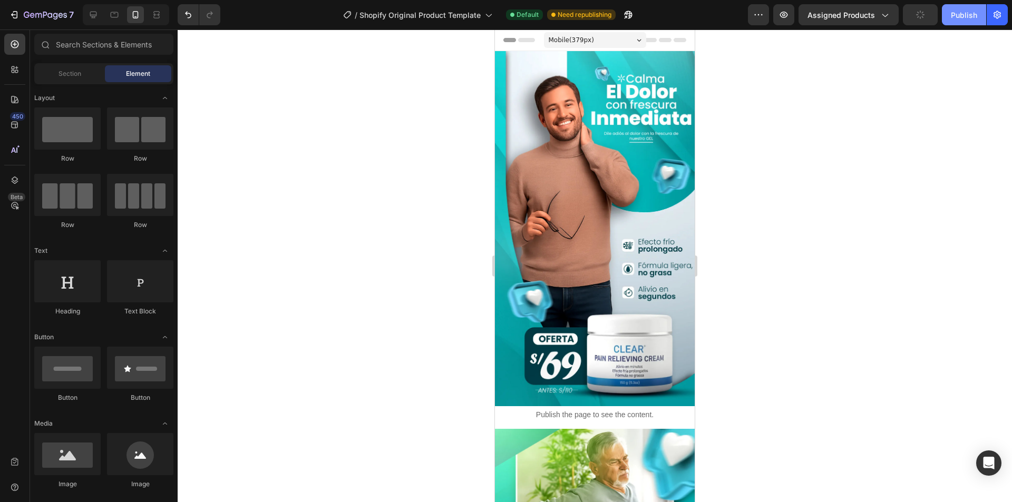
click at [948, 14] on button "Publish" at bounding box center [964, 14] width 44 height 21
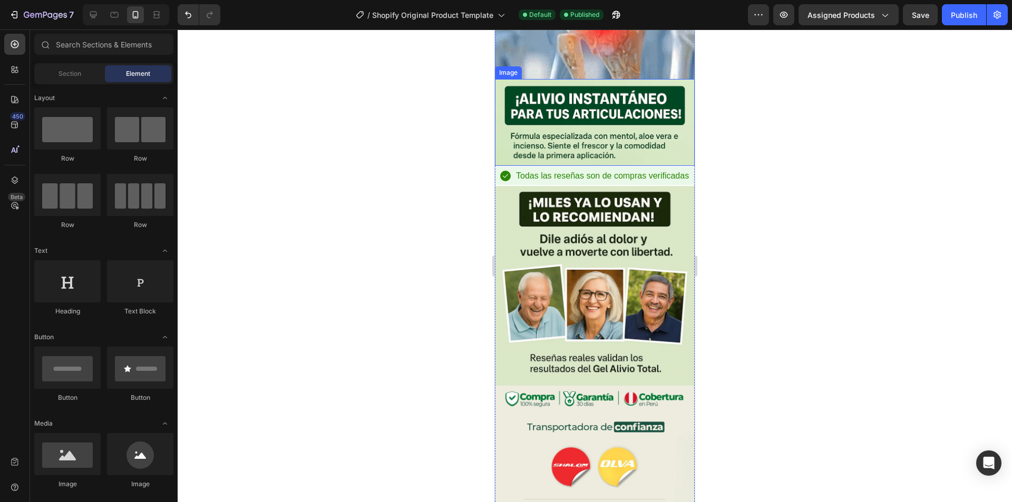
scroll to position [2266, 0]
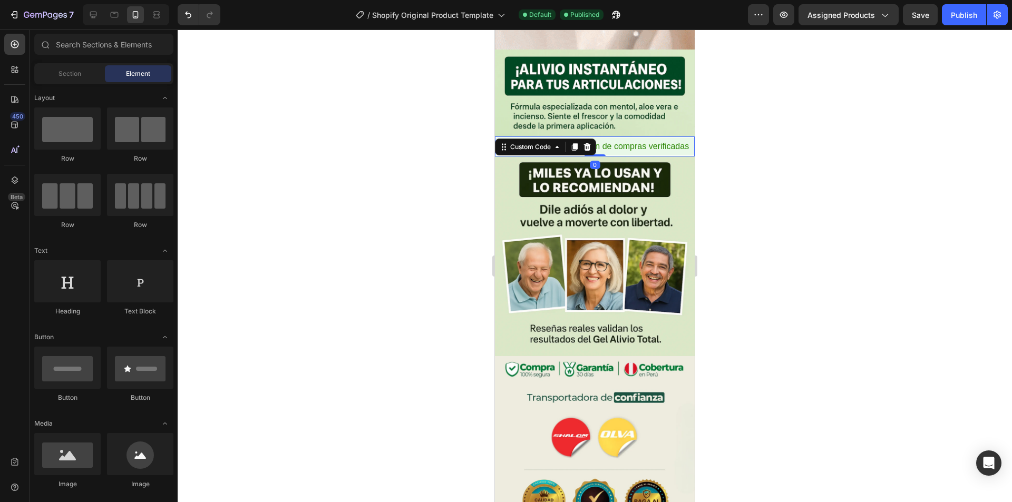
click at [624, 140] on span "Todas las reseñas son de compras verificadas" at bounding box center [602, 146] width 173 height 13
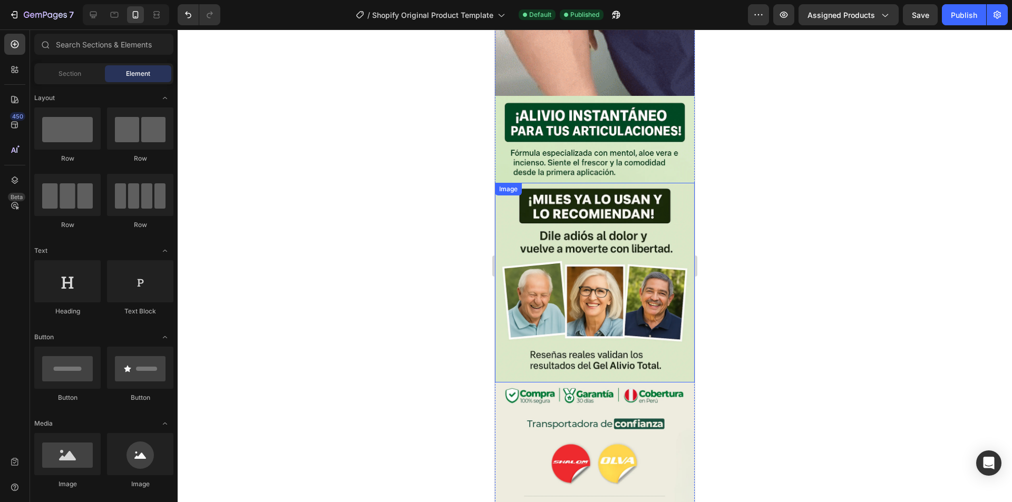
scroll to position [2160, 0]
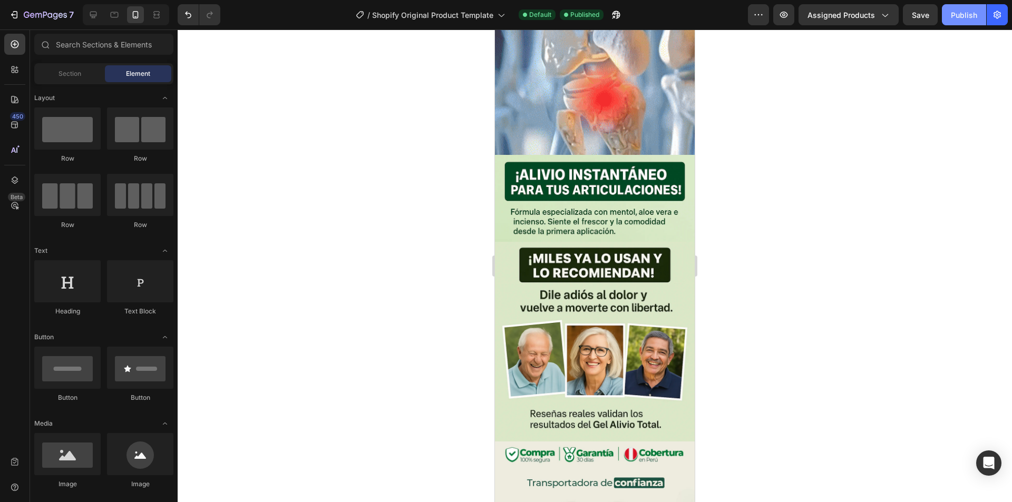
click at [968, 16] on div "Publish" at bounding box center [964, 14] width 26 height 11
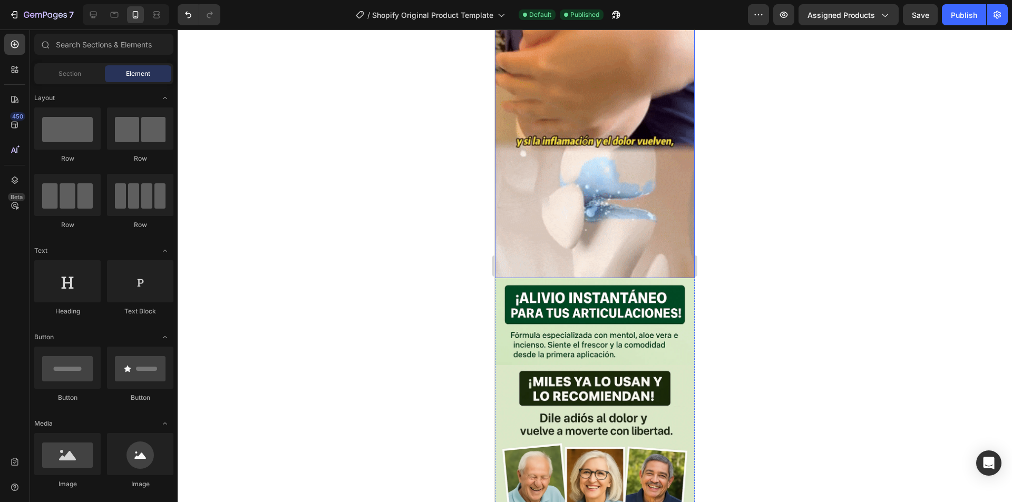
scroll to position [1897, 0]
